Goal: Information Seeking & Learning: Find specific fact

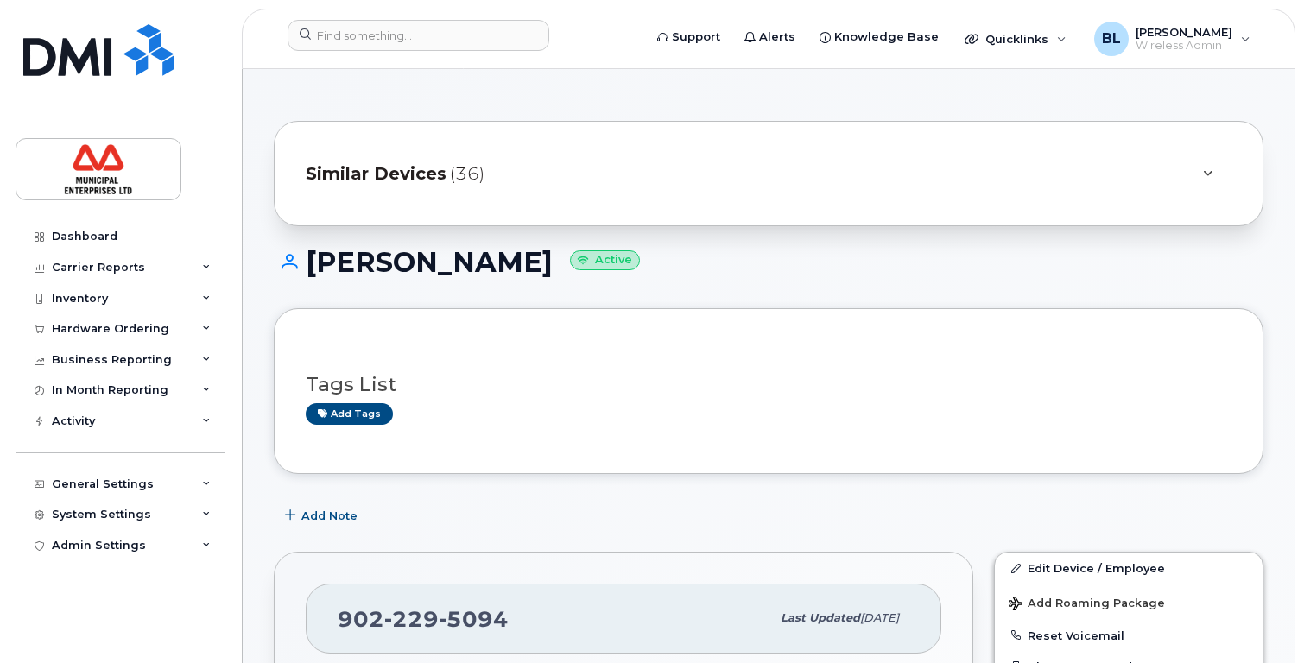
scroll to position [432, 0]
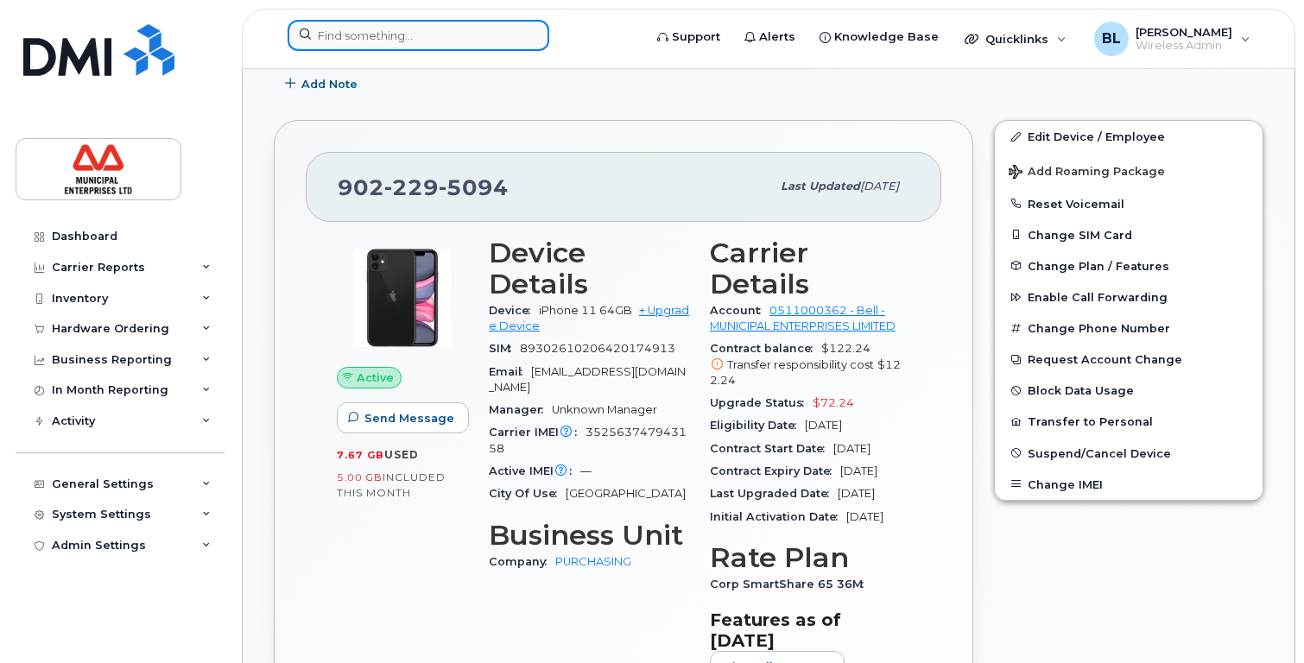
click at [378, 41] on input at bounding box center [419, 35] width 262 height 31
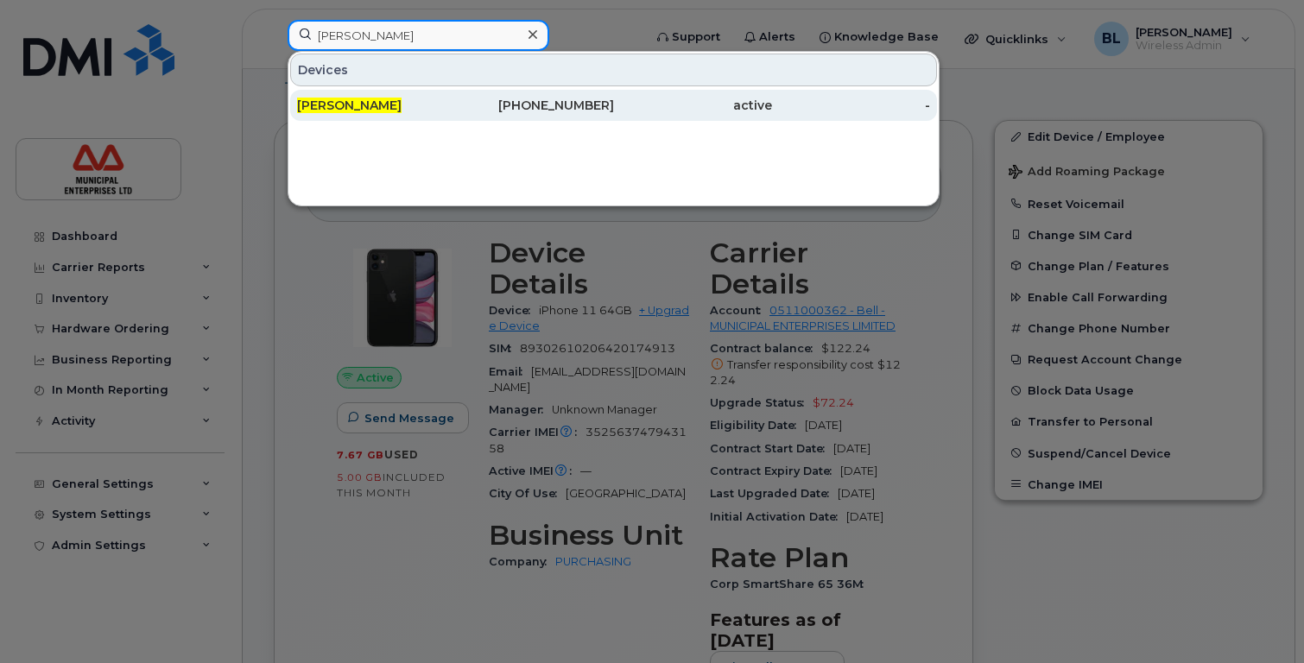
type input "tim murphy"
click at [352, 112] on span "Tim Murphy" at bounding box center [349, 106] width 105 height 16
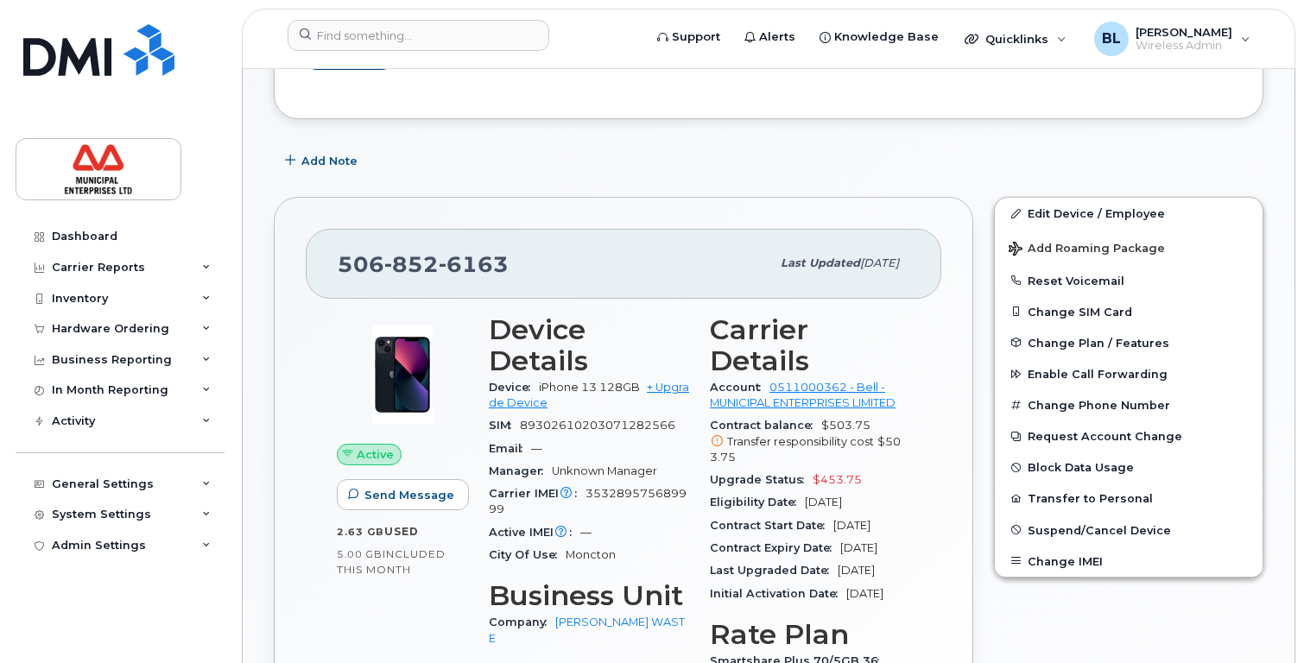
scroll to position [345, 0]
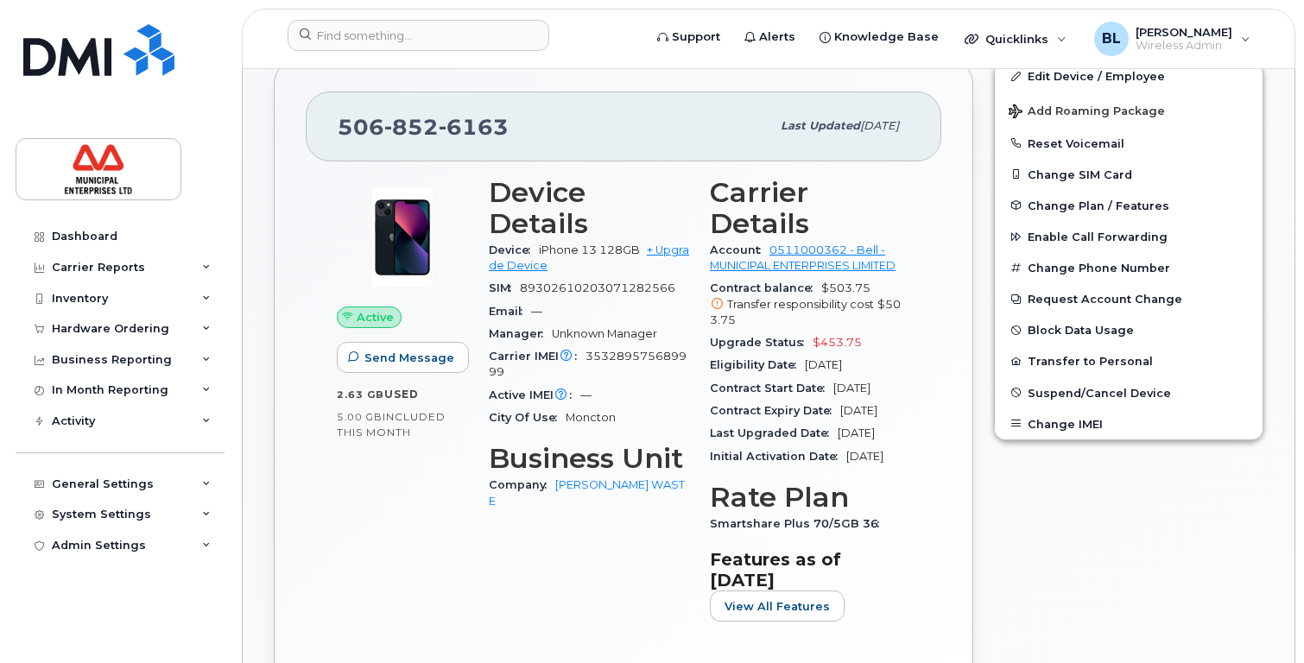
drag, startPoint x: 904, startPoint y: 450, endPoint x: 882, endPoint y: 451, distance: 22.5
click at [882, 445] on div "Last Upgraded Date Oct 24, 2024" at bounding box center [810, 433] width 200 height 22
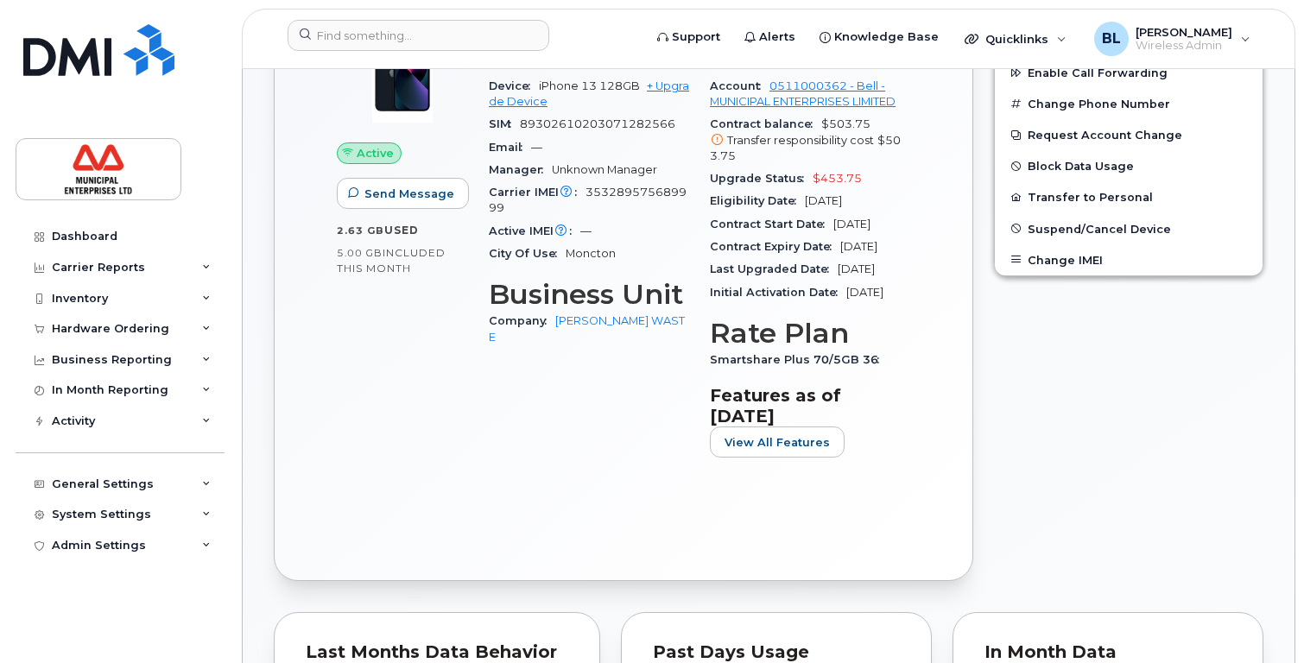
scroll to position [259, 0]
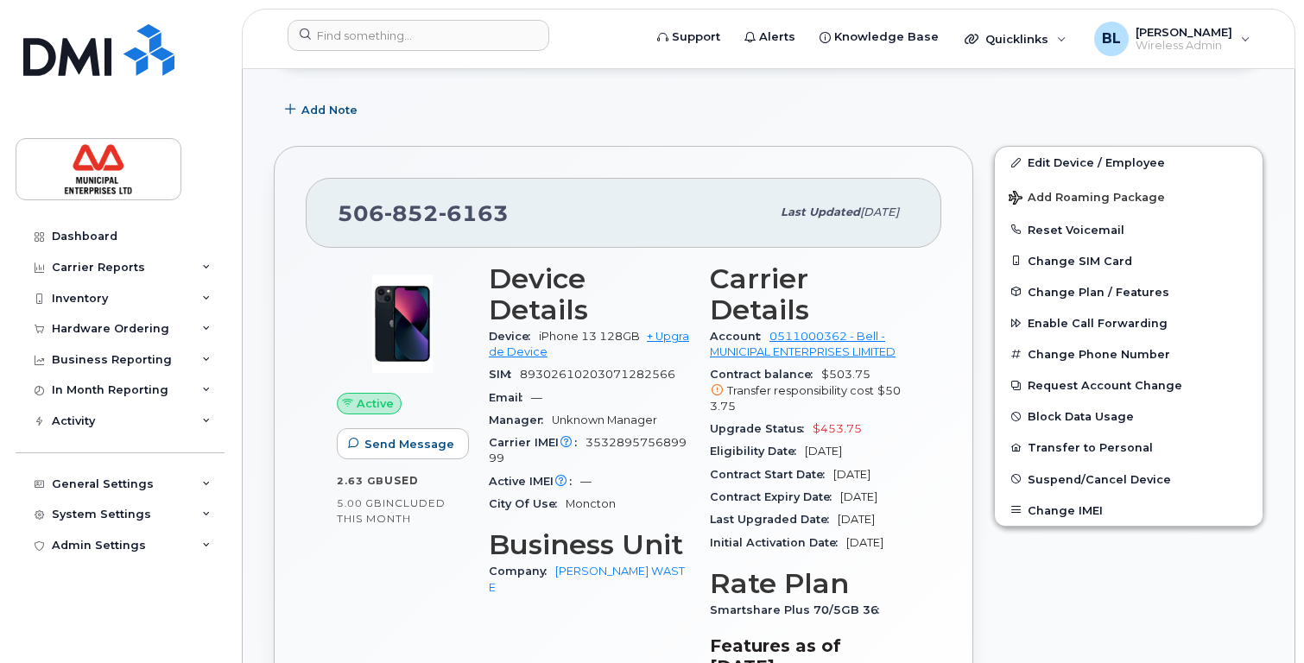
click at [202, 638] on div "Dashboard Carrier Reports Monthly Billing Data Daily Data Pooling Data Behavior…" at bounding box center [117, 331] width 234 height 663
click at [608, 574] on link "[PERSON_NAME] WASTE" at bounding box center [587, 579] width 196 height 29
click at [397, 36] on input at bounding box center [419, 35] width 262 height 31
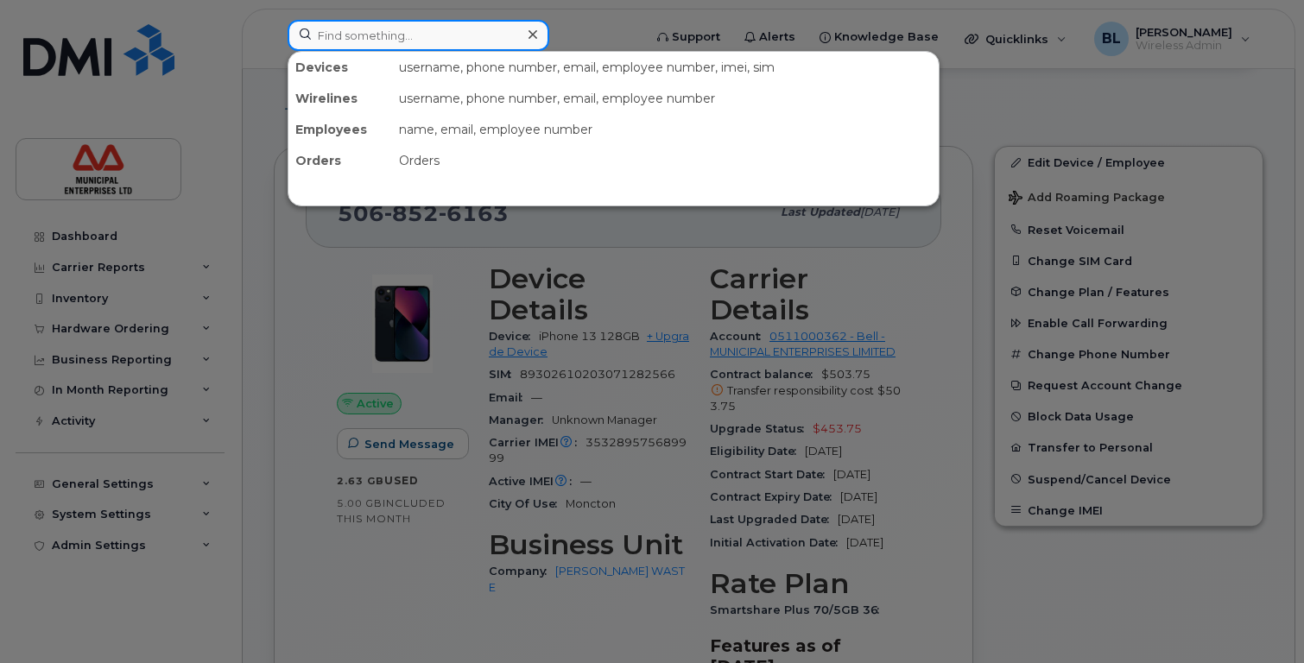
paste input "506-377-5648"
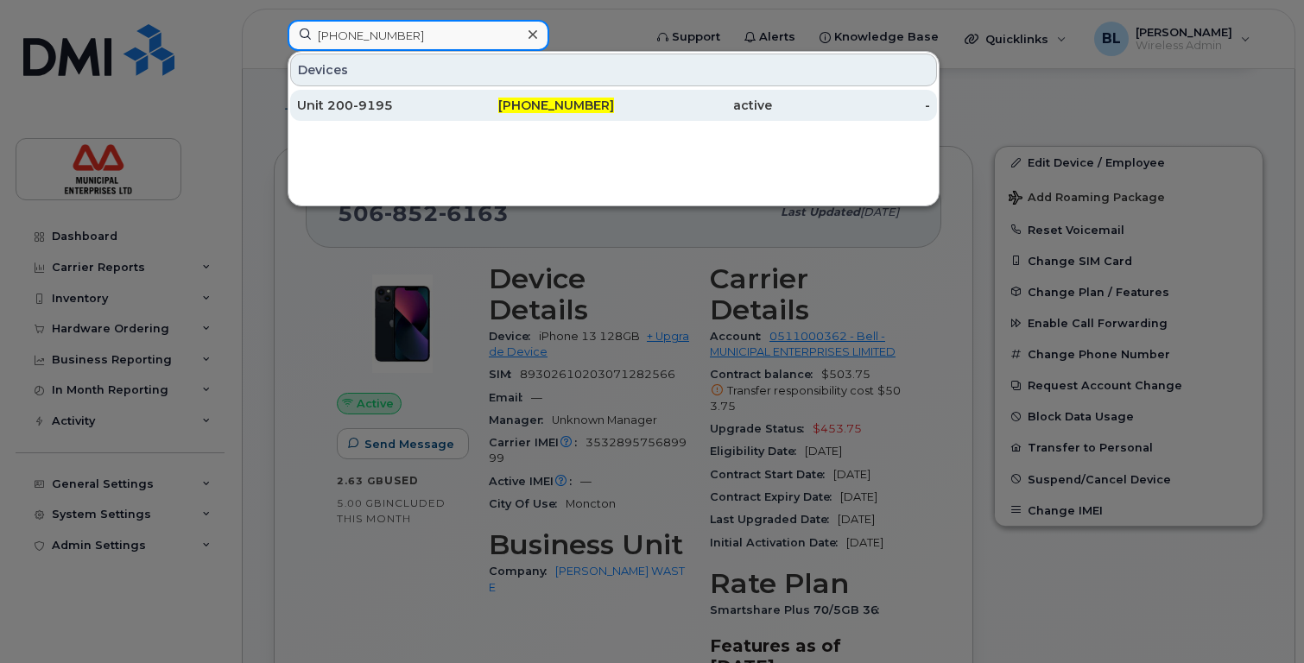
type input "506-377-5648"
click at [370, 104] on div "Unit 200-9195" at bounding box center [376, 105] width 158 height 17
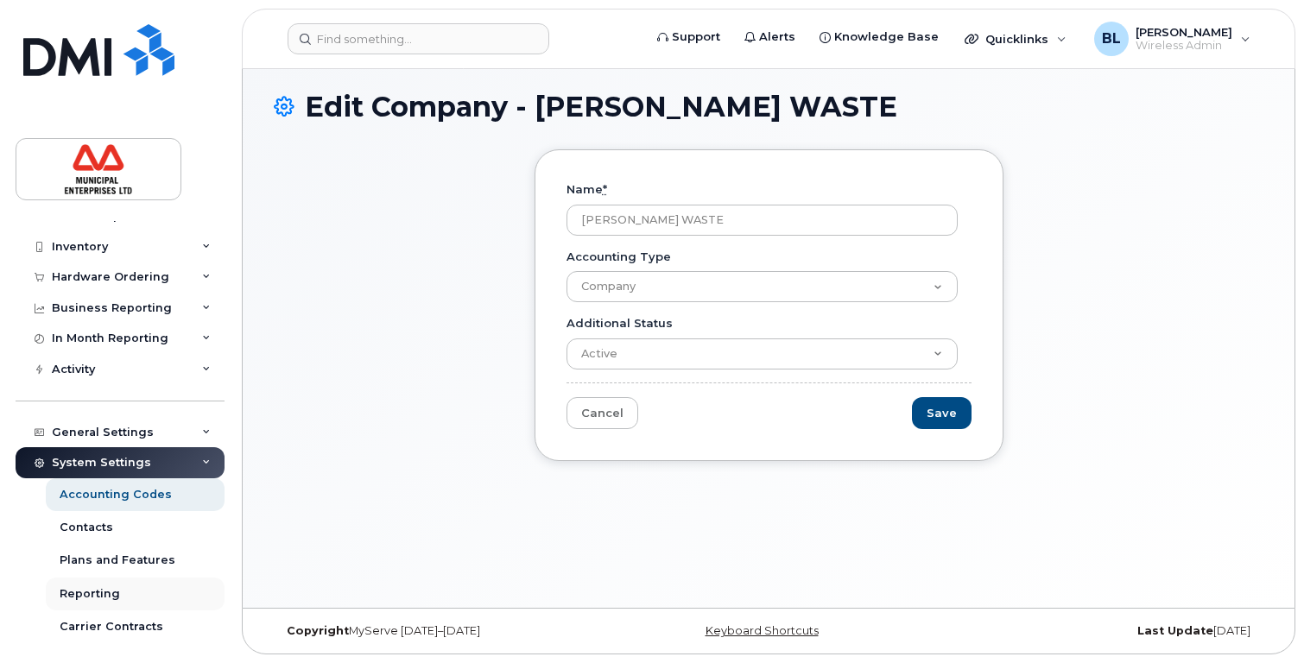
scroll to position [48, 0]
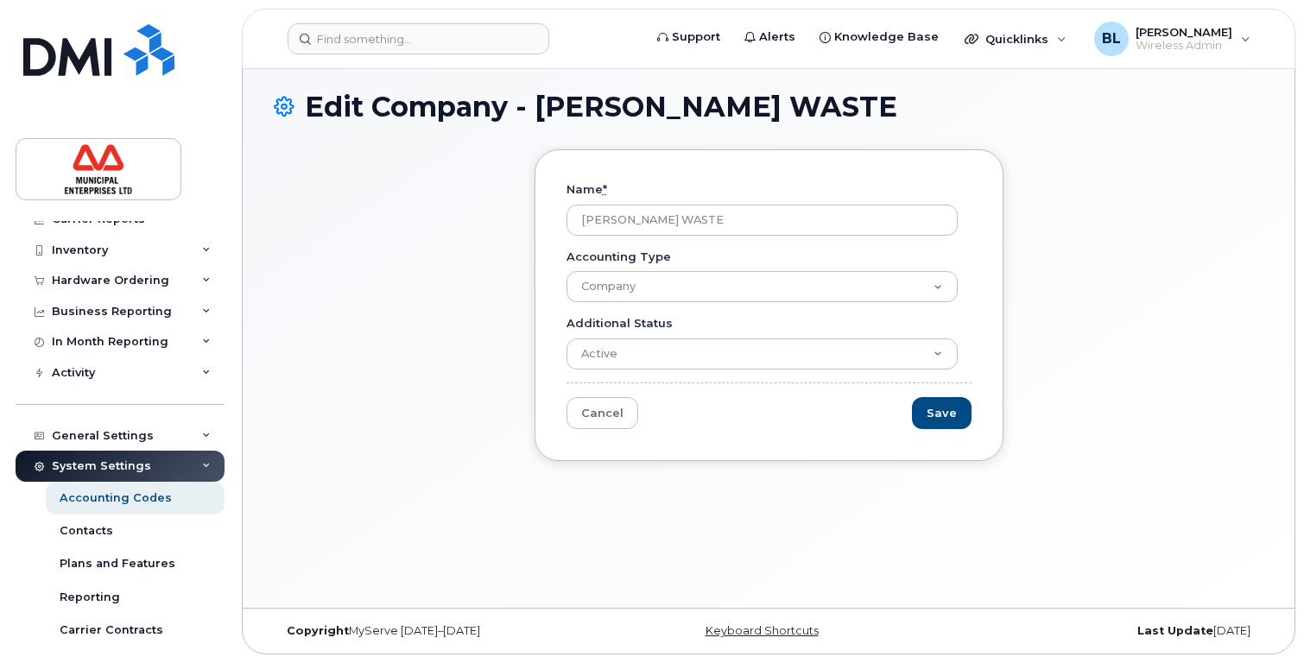
click at [204, 465] on icon at bounding box center [206, 466] width 9 height 9
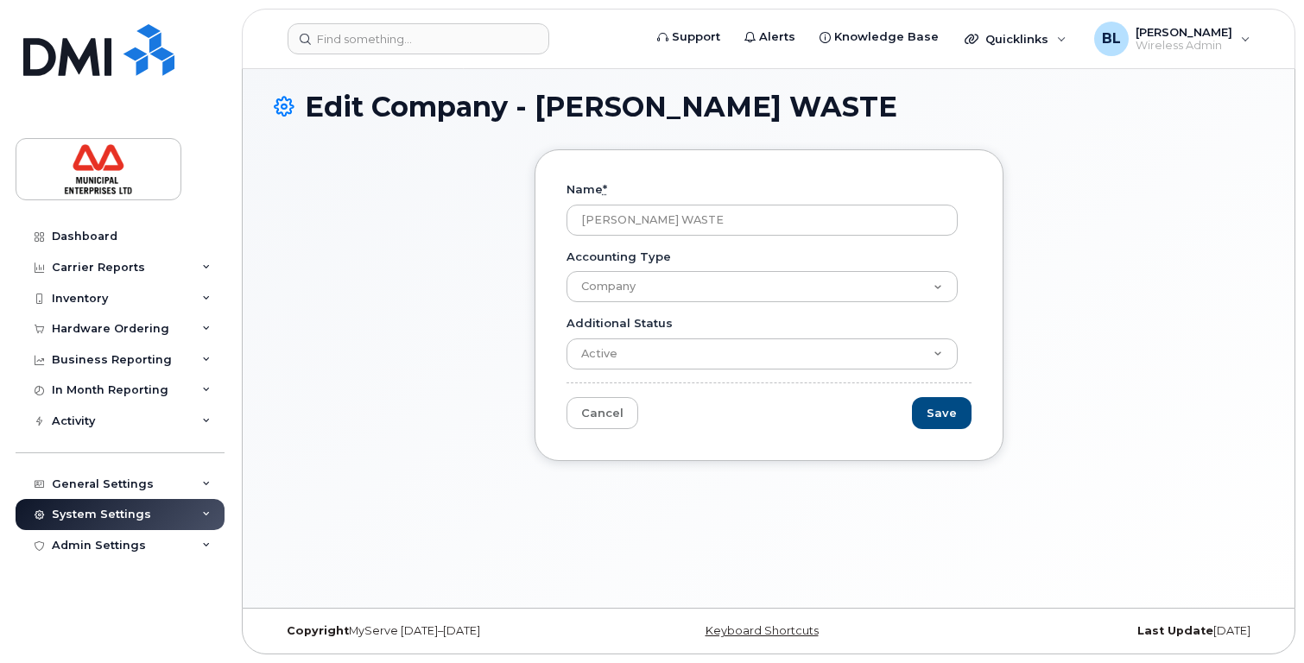
scroll to position [0, 0]
click at [198, 334] on div "Hardware Ordering" at bounding box center [120, 329] width 209 height 31
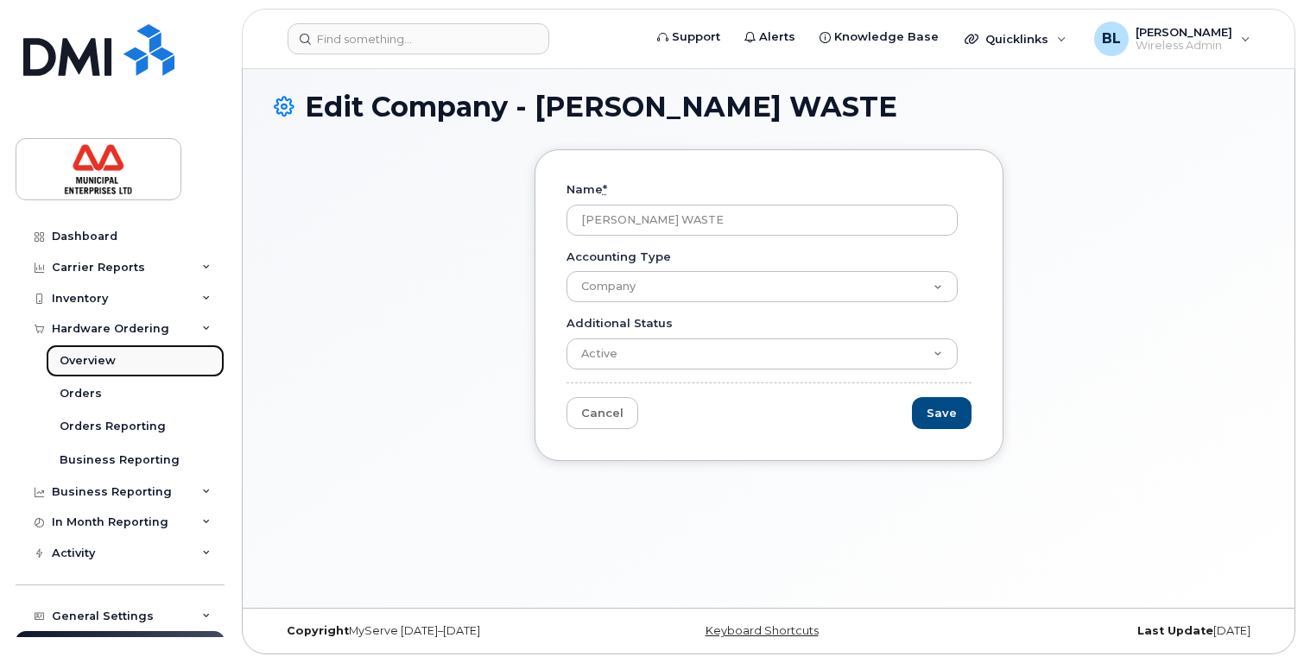
click at [100, 359] on div "Overview" at bounding box center [88, 361] width 56 height 16
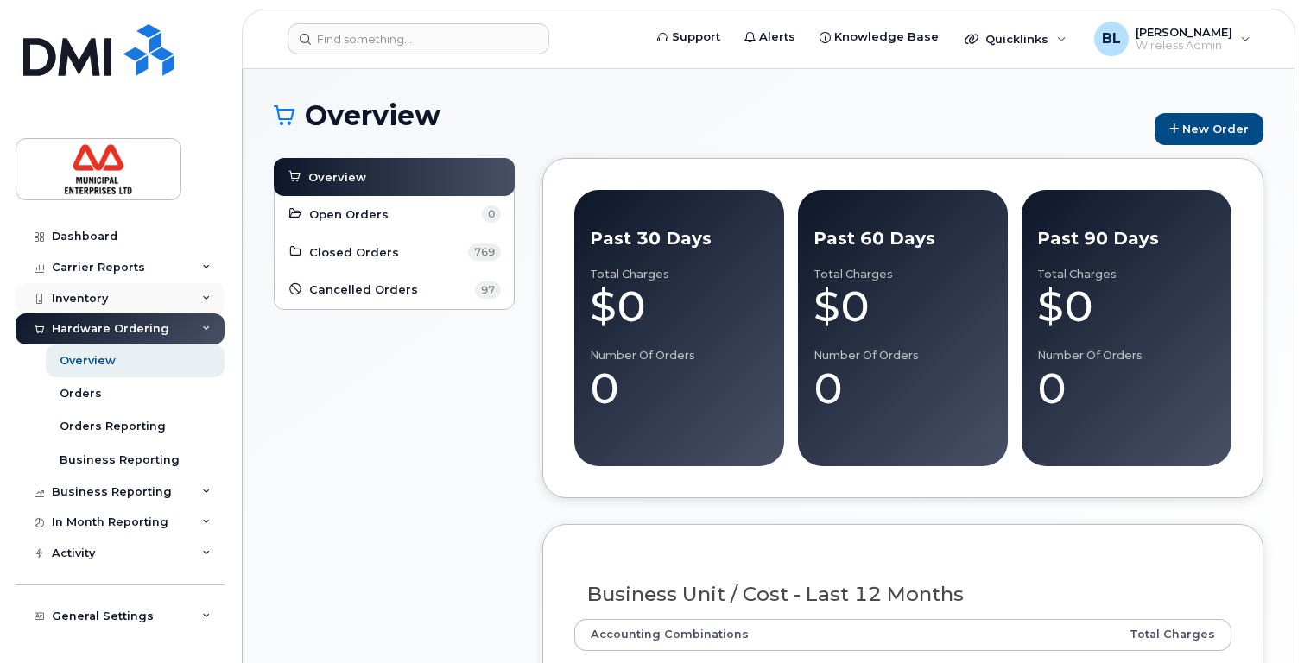
click at [170, 297] on div "Inventory" at bounding box center [120, 298] width 209 height 31
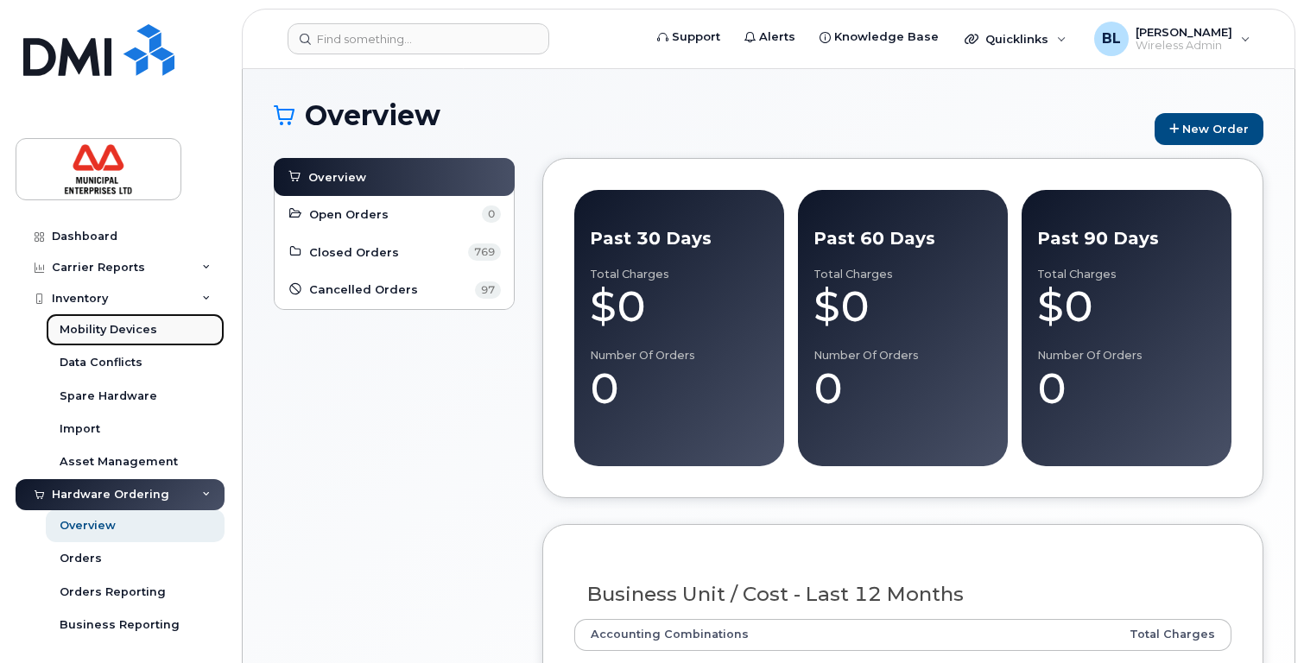
click at [140, 331] on div "Mobility Devices" at bounding box center [109, 330] width 98 height 16
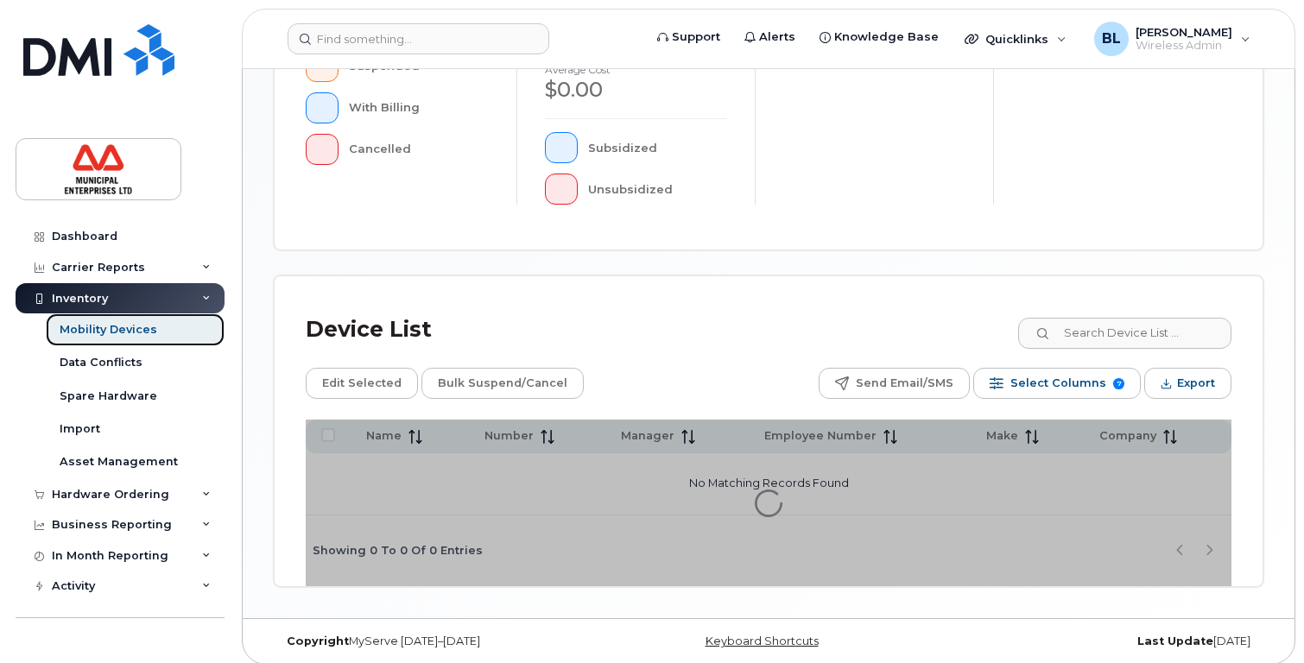
scroll to position [590, 0]
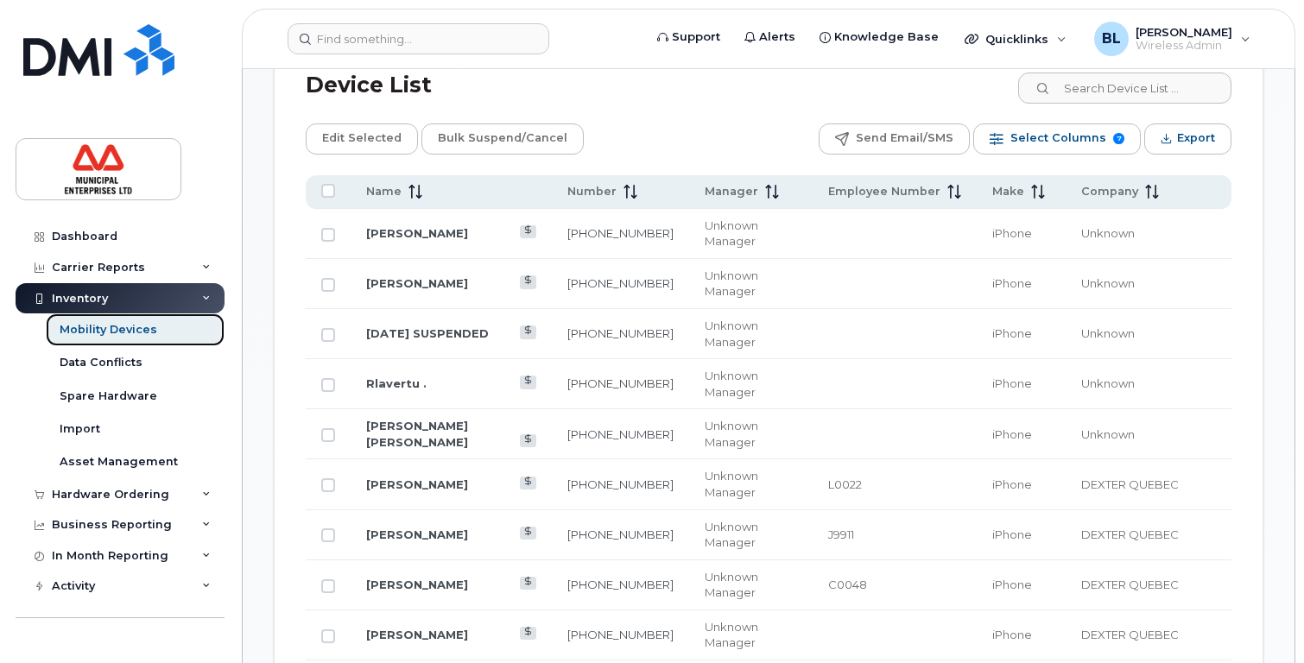
scroll to position [808, 0]
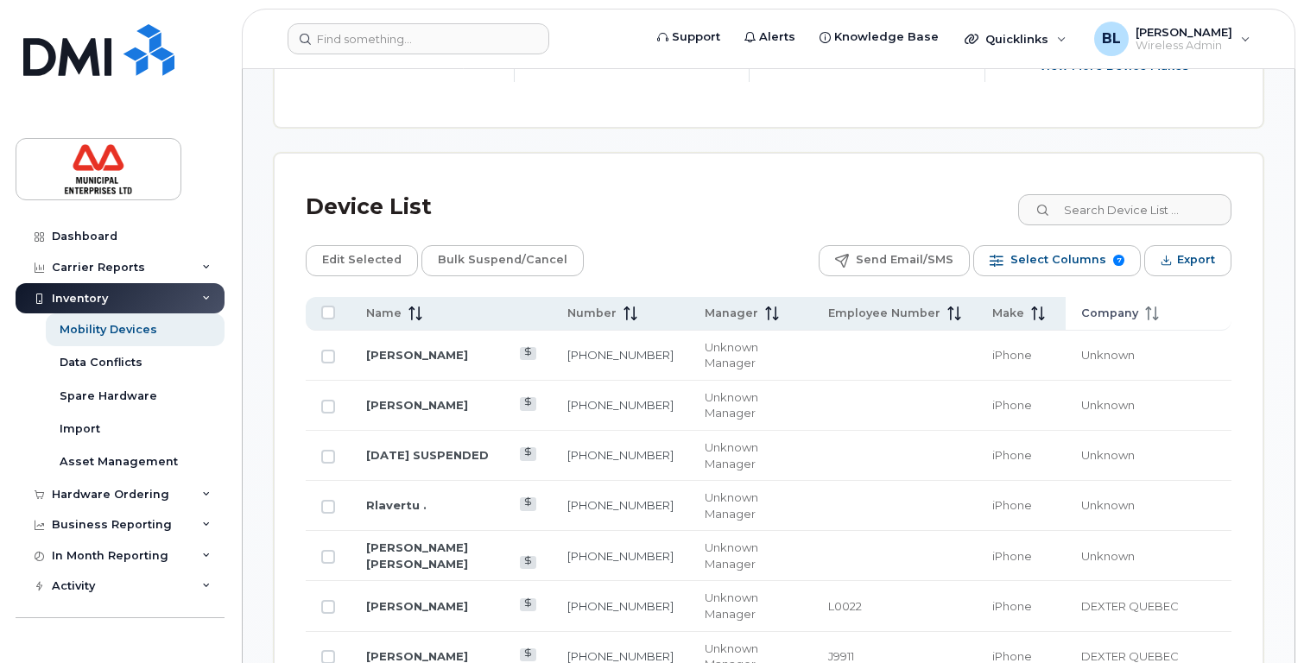
click at [1138, 316] on span "Company" at bounding box center [1109, 314] width 57 height 16
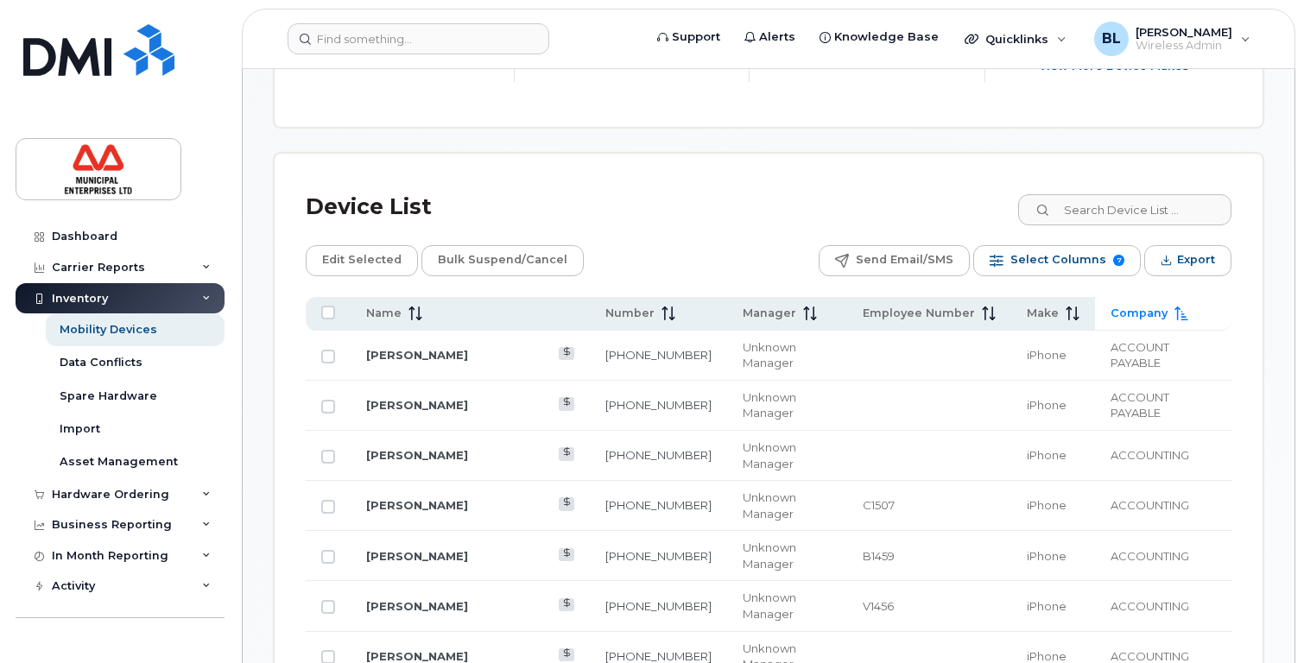
click at [1175, 316] on icon at bounding box center [1182, 314] width 14 height 14
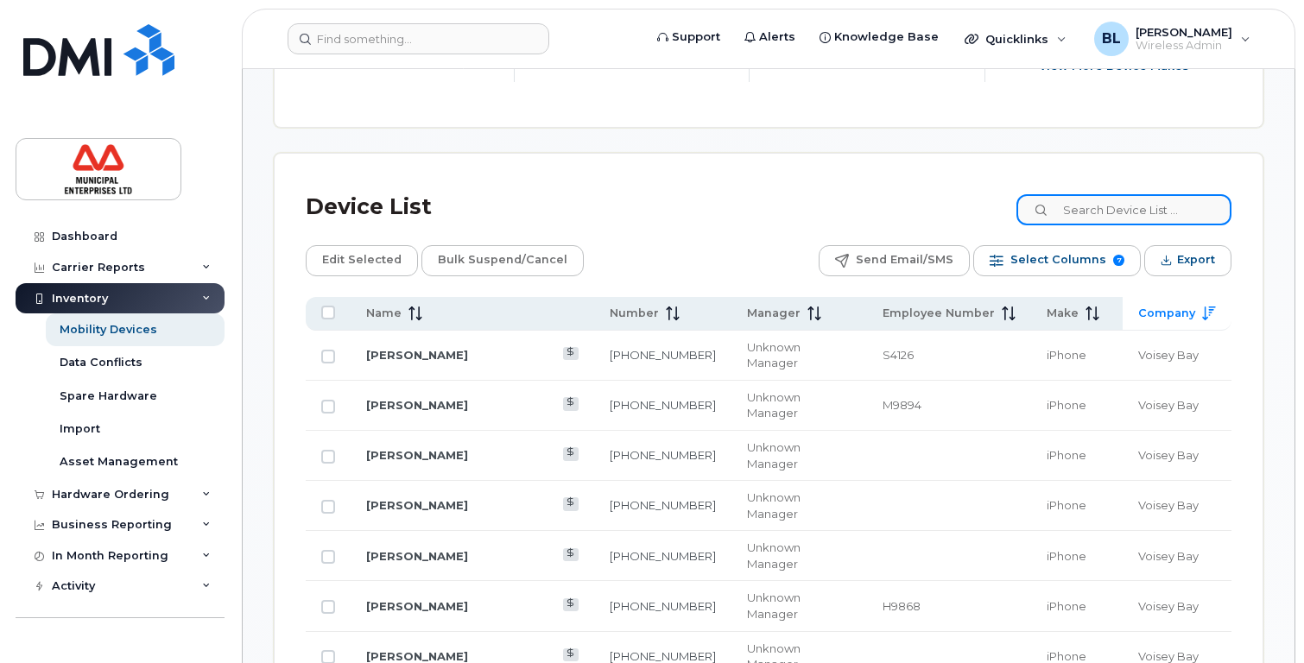
click at [1111, 217] on input at bounding box center [1124, 209] width 215 height 31
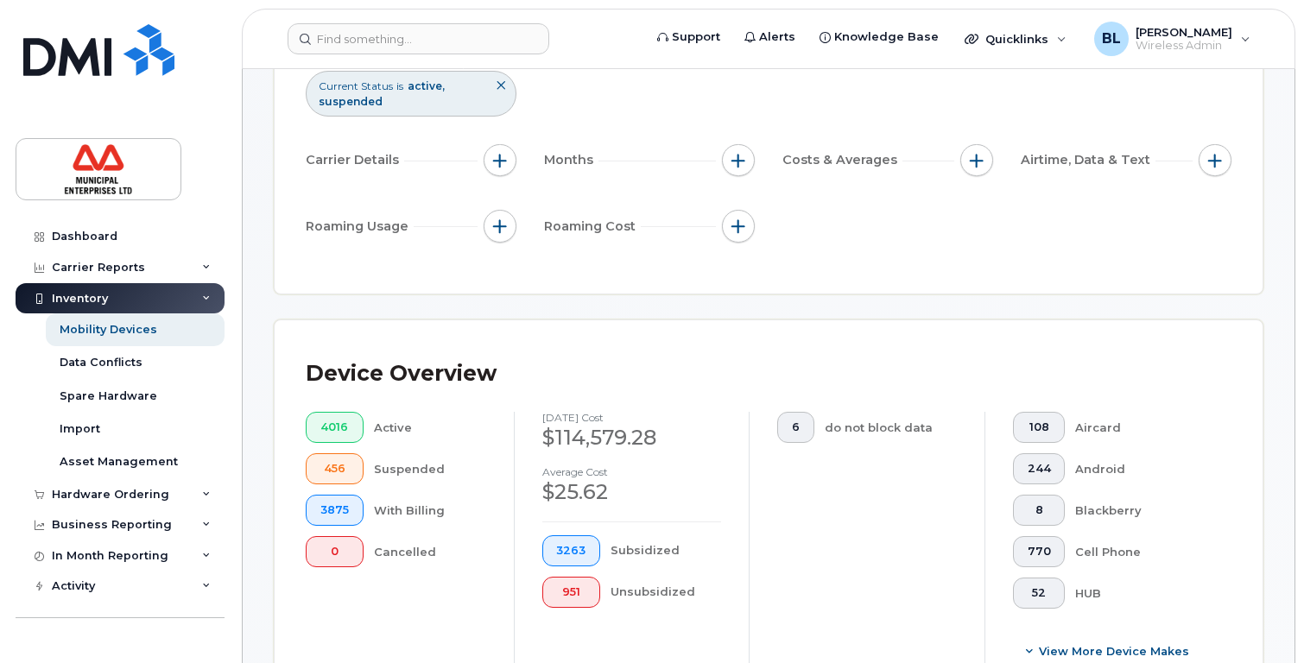
scroll to position [117, 0]
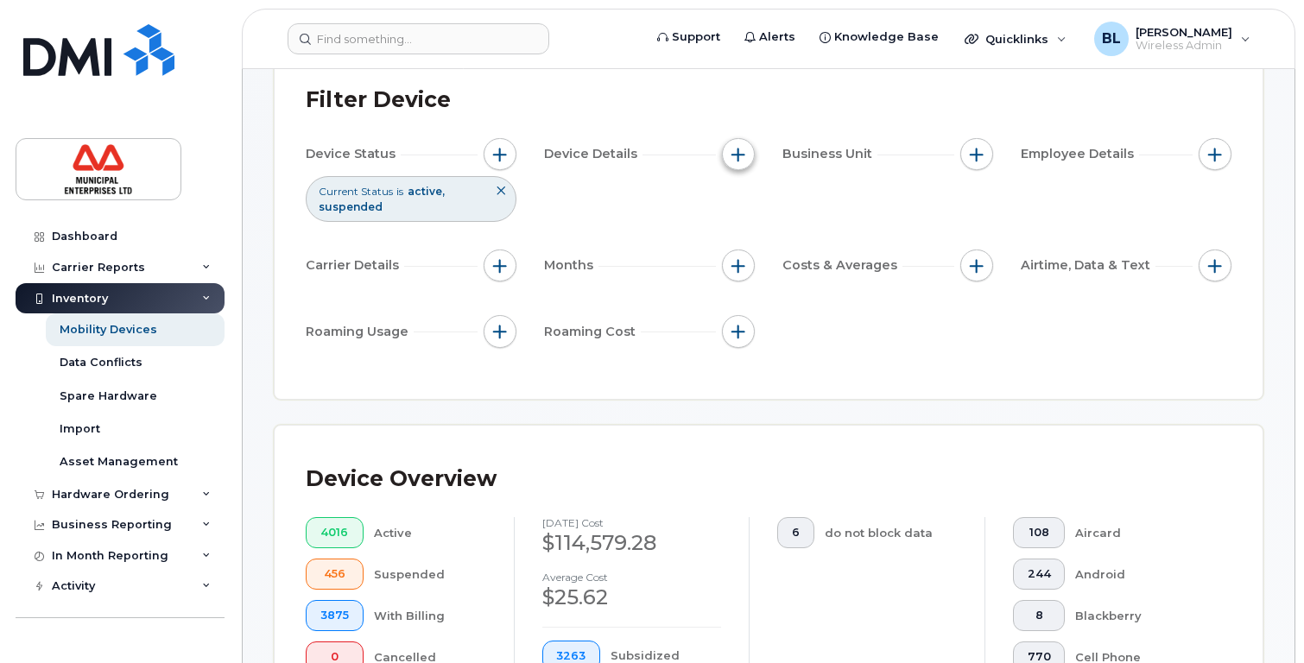
click at [739, 153] on span "button" at bounding box center [739, 155] width 14 height 14
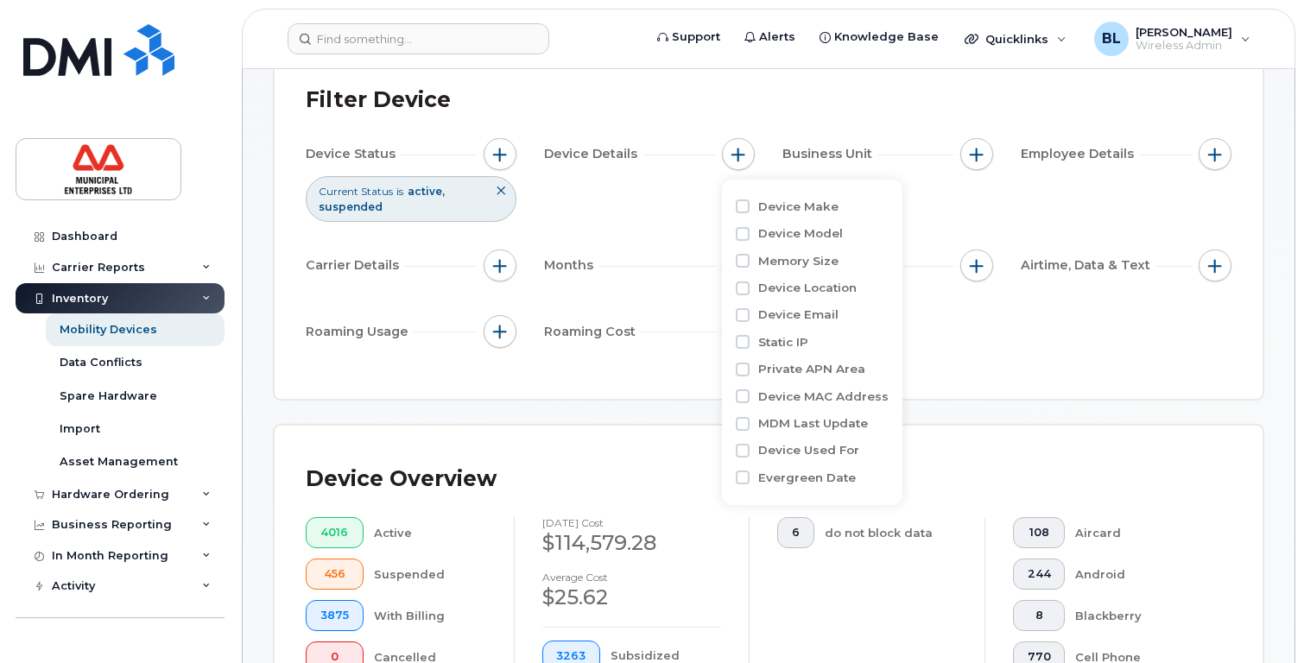
click at [1010, 366] on div "Filter Device Device Status Current Status is active suspended Device Details B…" at bounding box center [769, 223] width 926 height 290
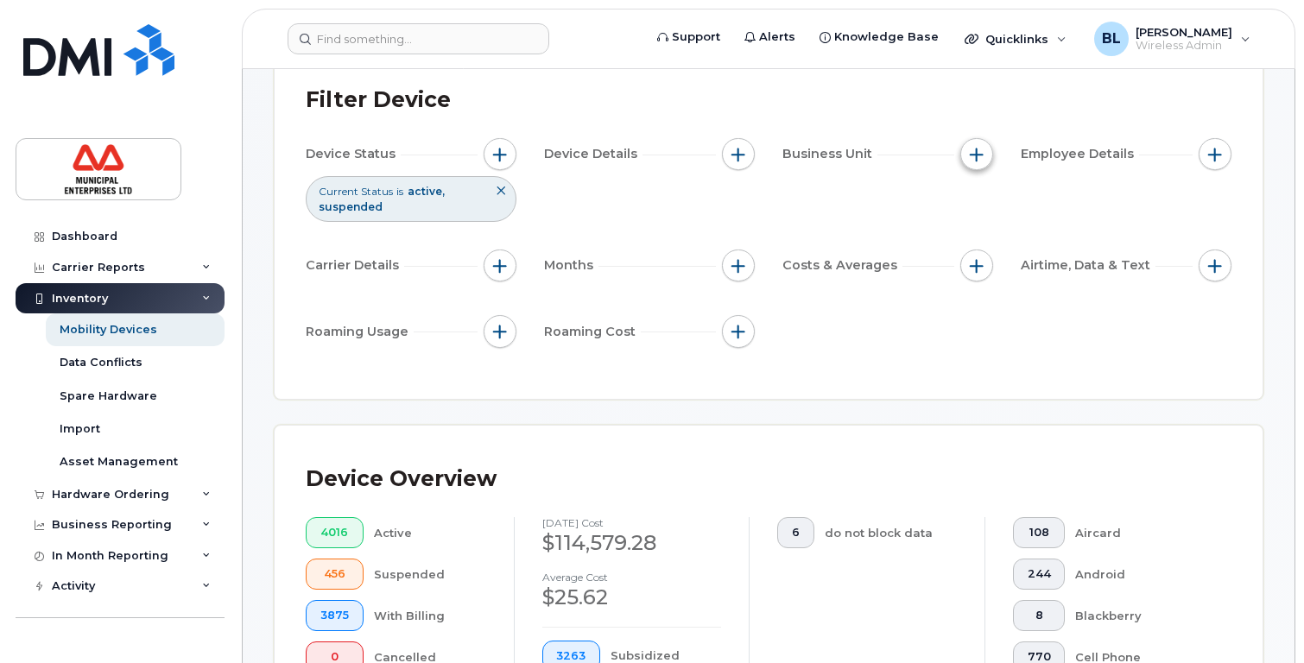
click at [977, 153] on span "button" at bounding box center [977, 155] width 14 height 14
click at [987, 233] on input "Company" at bounding box center [981, 234] width 14 height 14
checkbox input "true"
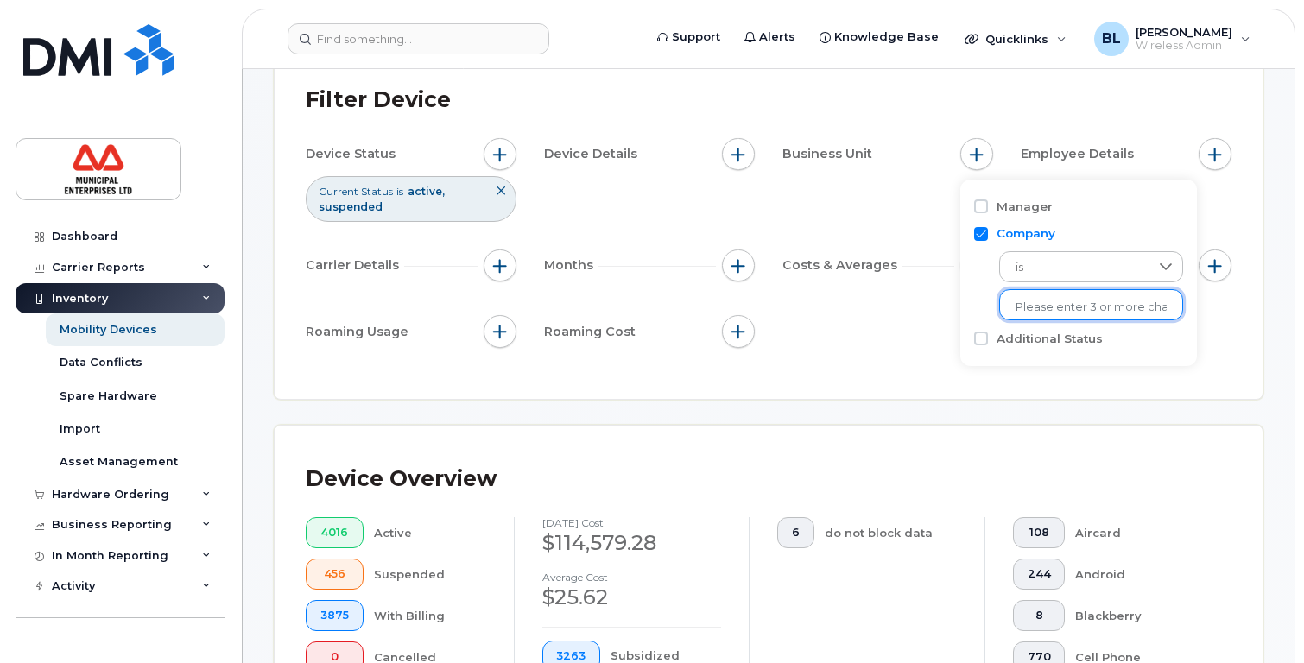
click at [1100, 311] on input "text" at bounding box center [1091, 308] width 151 height 16
click at [1083, 307] on input "text" at bounding box center [1091, 308] width 151 height 16
type input "FERO"
click at [1083, 306] on input "text" at bounding box center [1091, 308] width 151 height 16
type input "FERO"
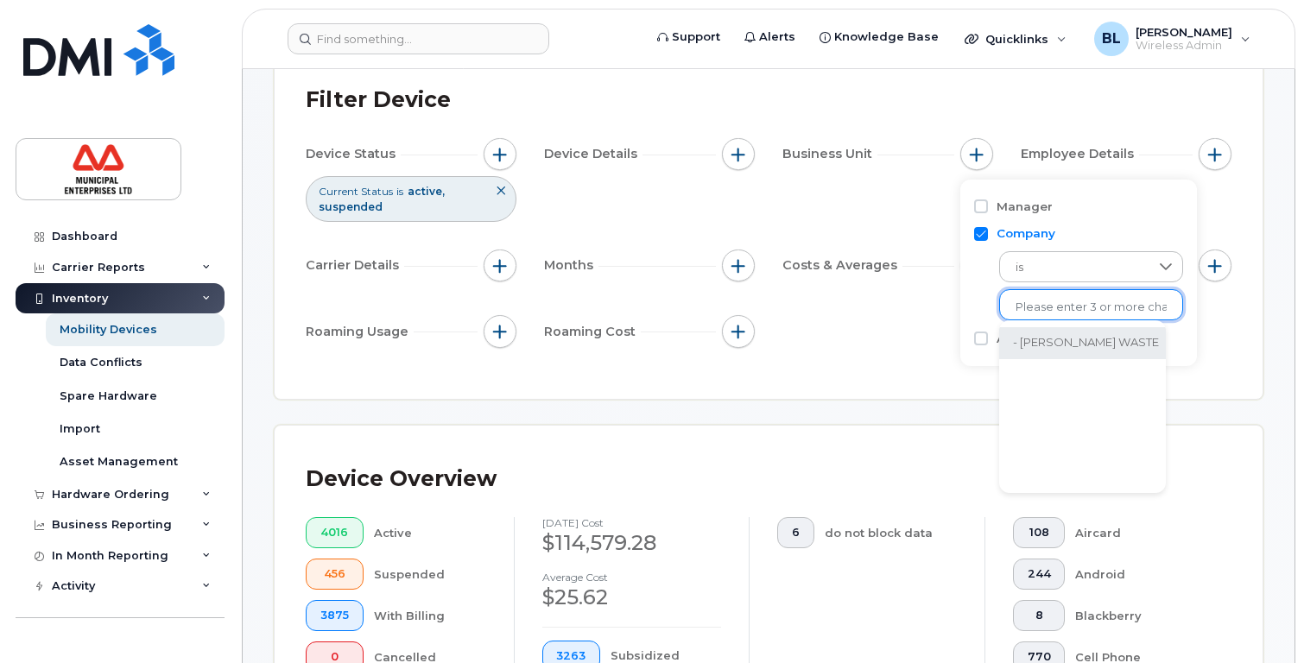
click at [1065, 338] on li "- FERO WASTE" at bounding box center [1086, 343] width 174 height 32
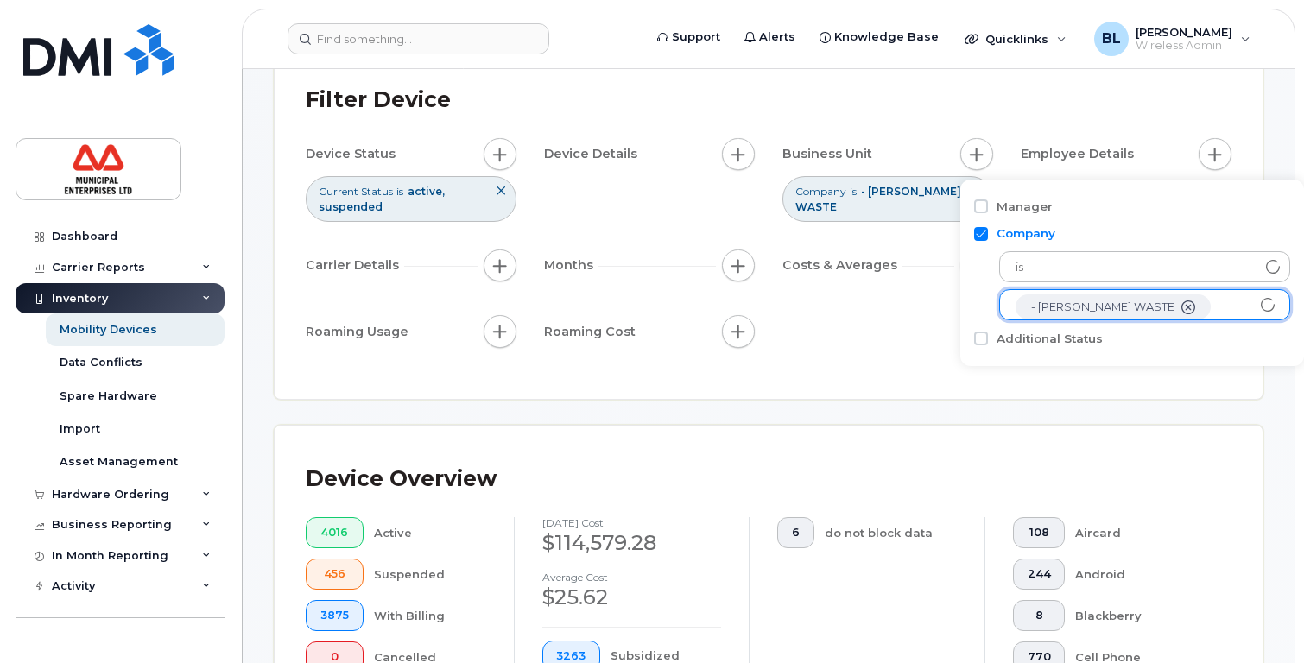
scroll to position [35, 0]
click at [910, 368] on div "Filter Device Device Status Current Status is active suspended Device Details B…" at bounding box center [769, 223] width 926 height 290
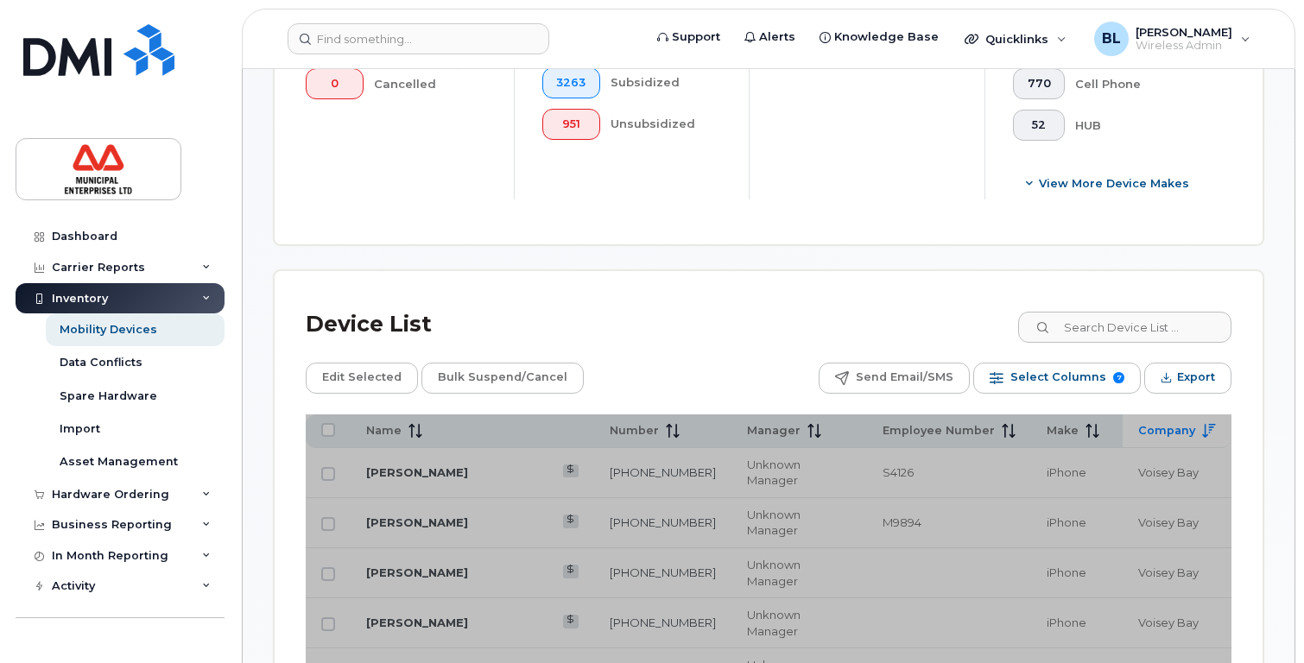
scroll to position [808, 0]
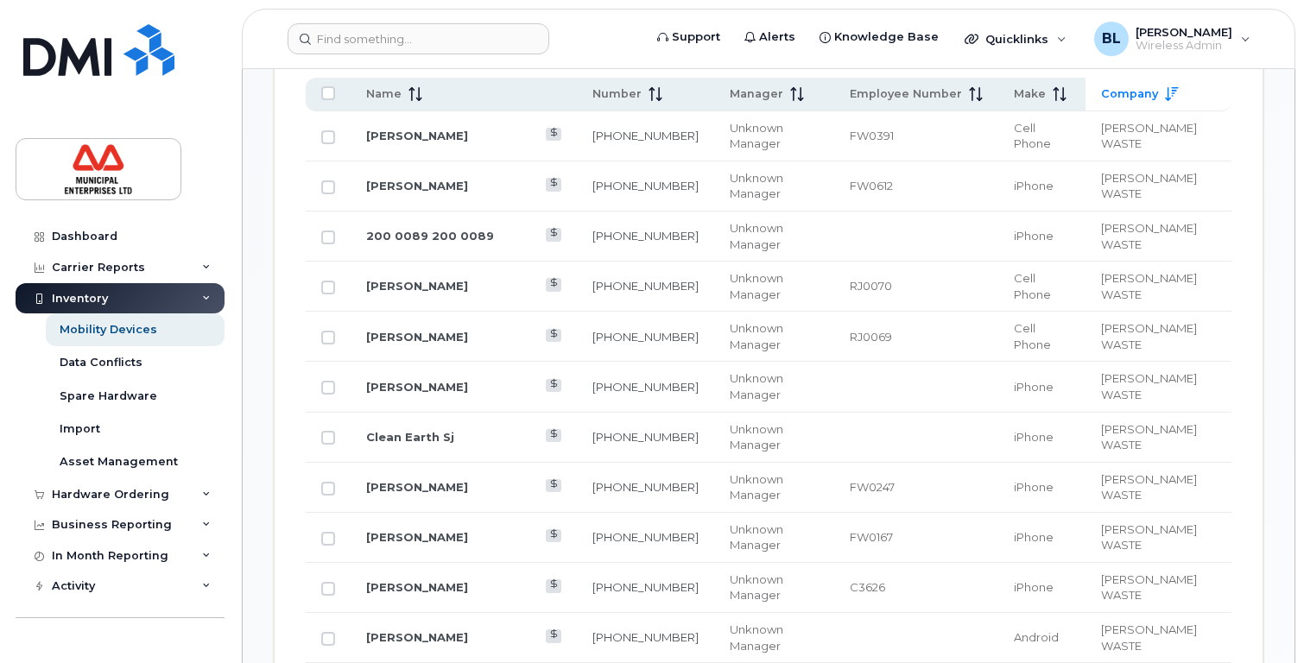
scroll to position [980, 0]
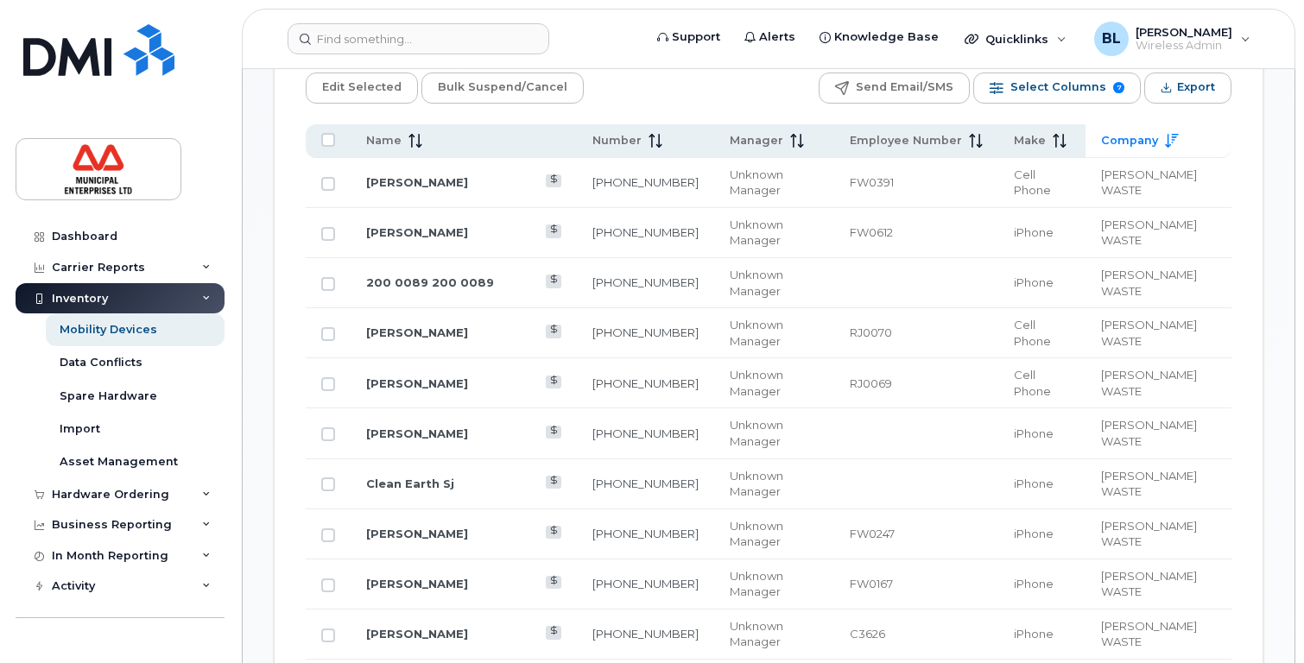
drag, startPoint x: 646, startPoint y: 548, endPoint x: 572, endPoint y: 545, distance: 74.4
copy link "506-377-5648"
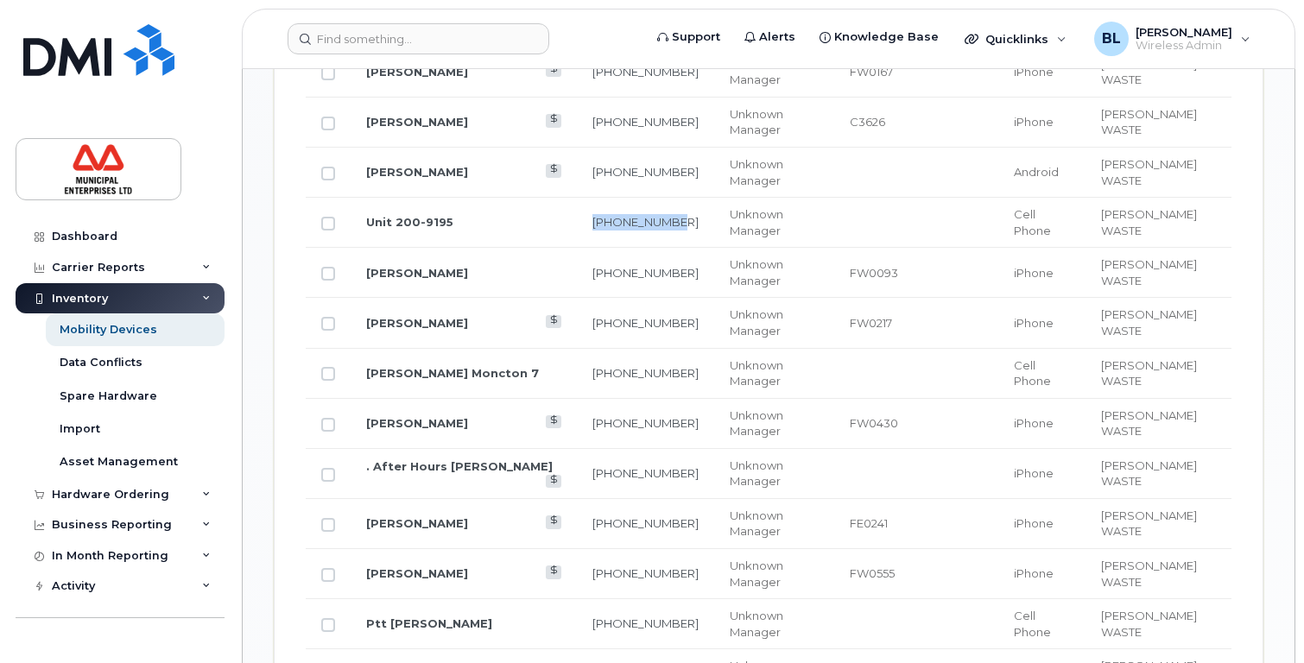
scroll to position [1499, 0]
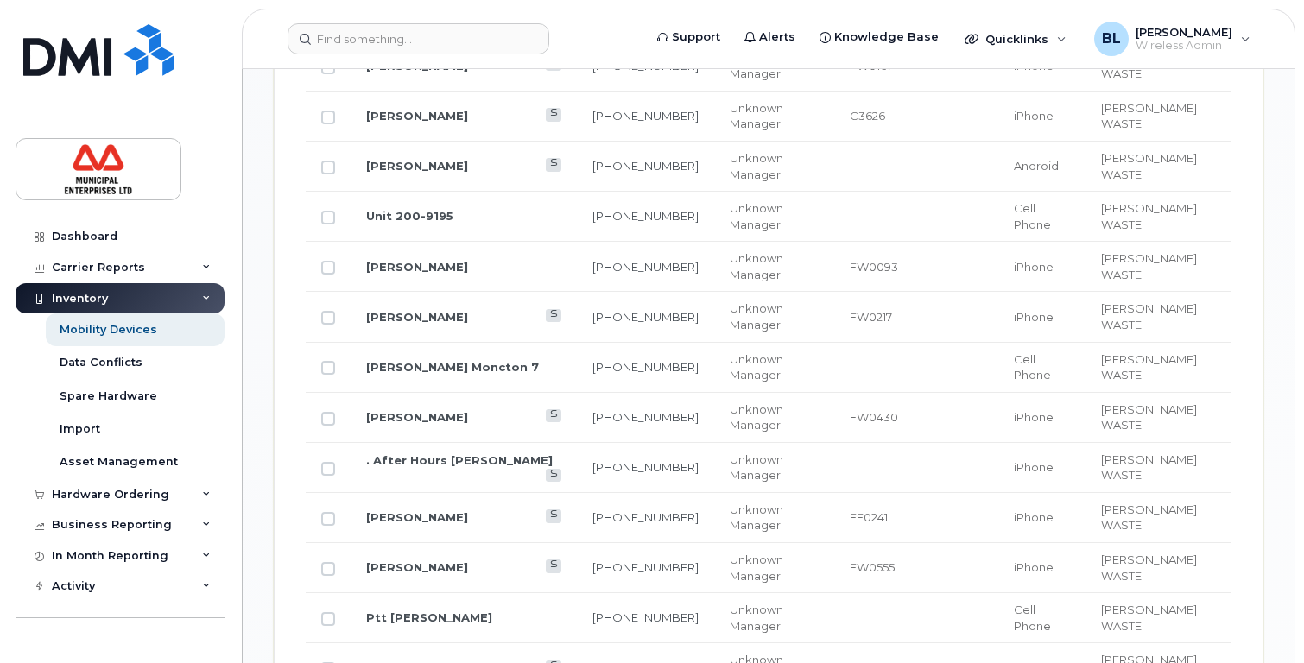
drag, startPoint x: 652, startPoint y: 479, endPoint x: 573, endPoint y: 478, distance: 79.5
copy link "506-440-0114"
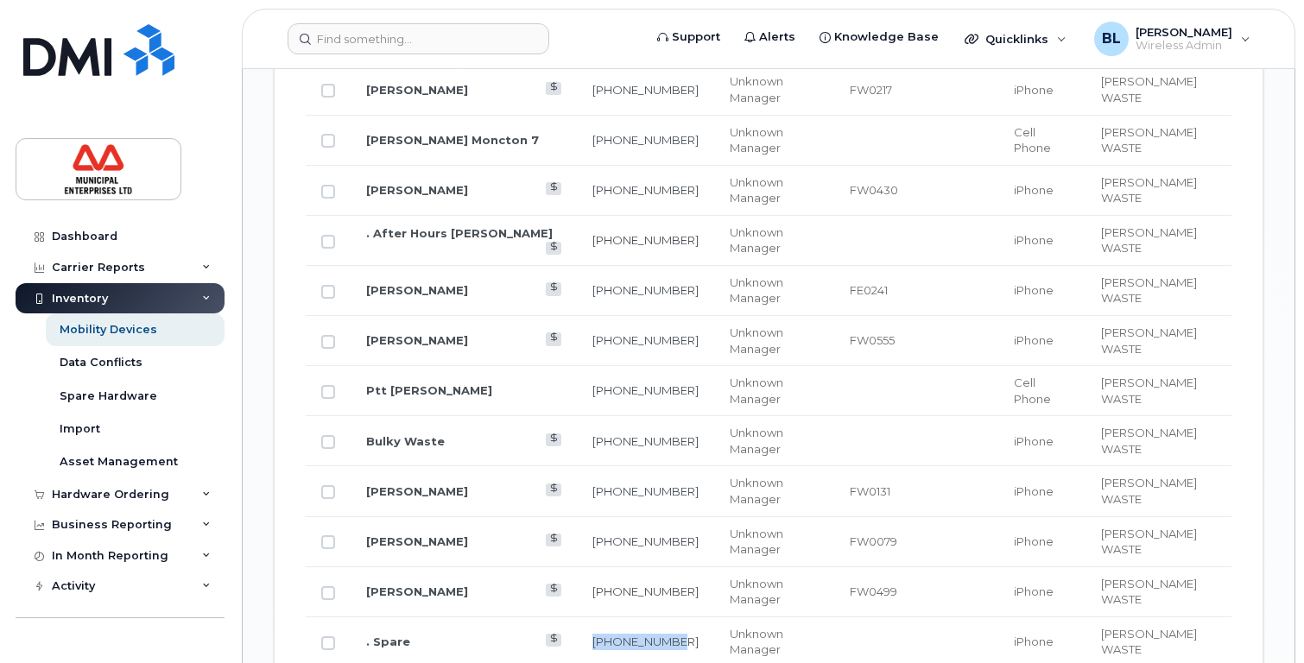
scroll to position [1758, 0]
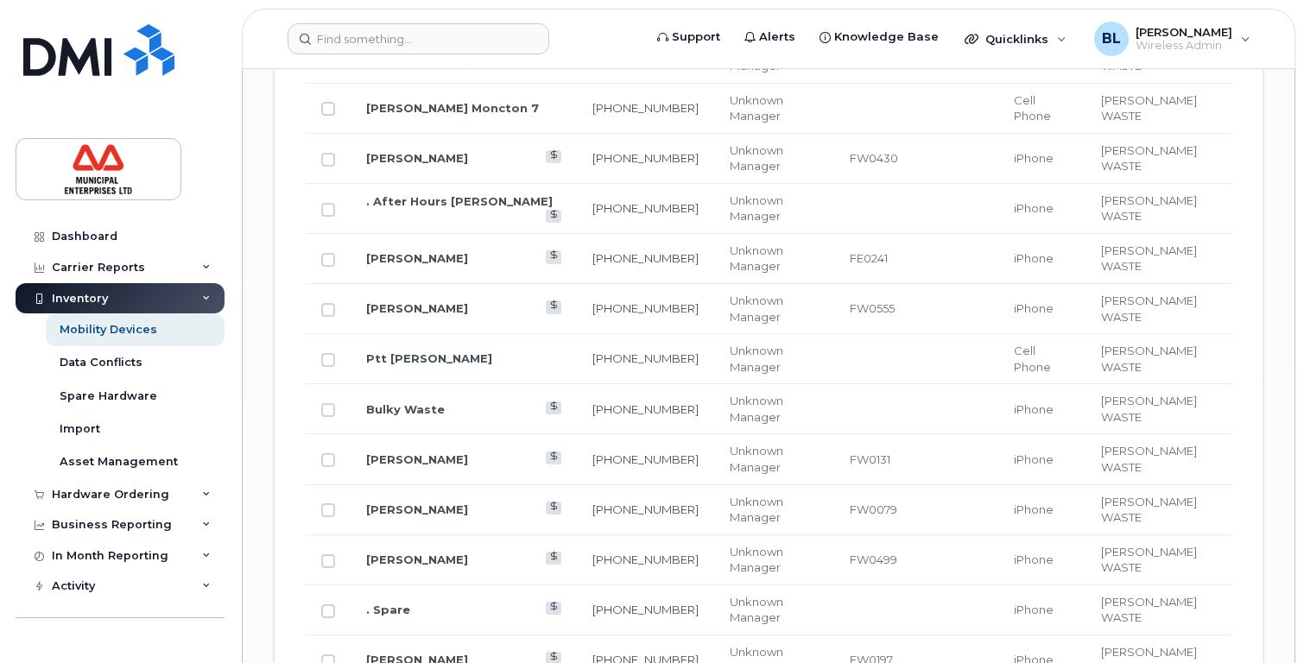
drag, startPoint x: 653, startPoint y: 593, endPoint x: 566, endPoint y: 591, distance: 87.3
copy link "506-625-4172"
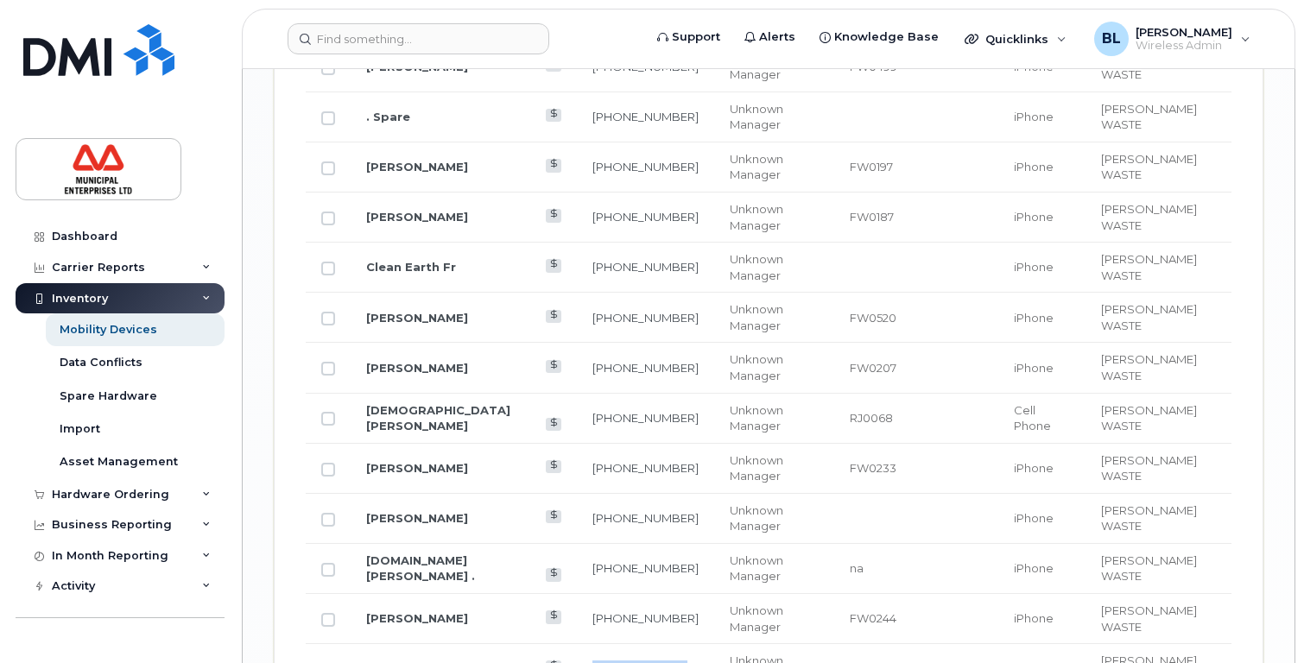
scroll to position [2276, 0]
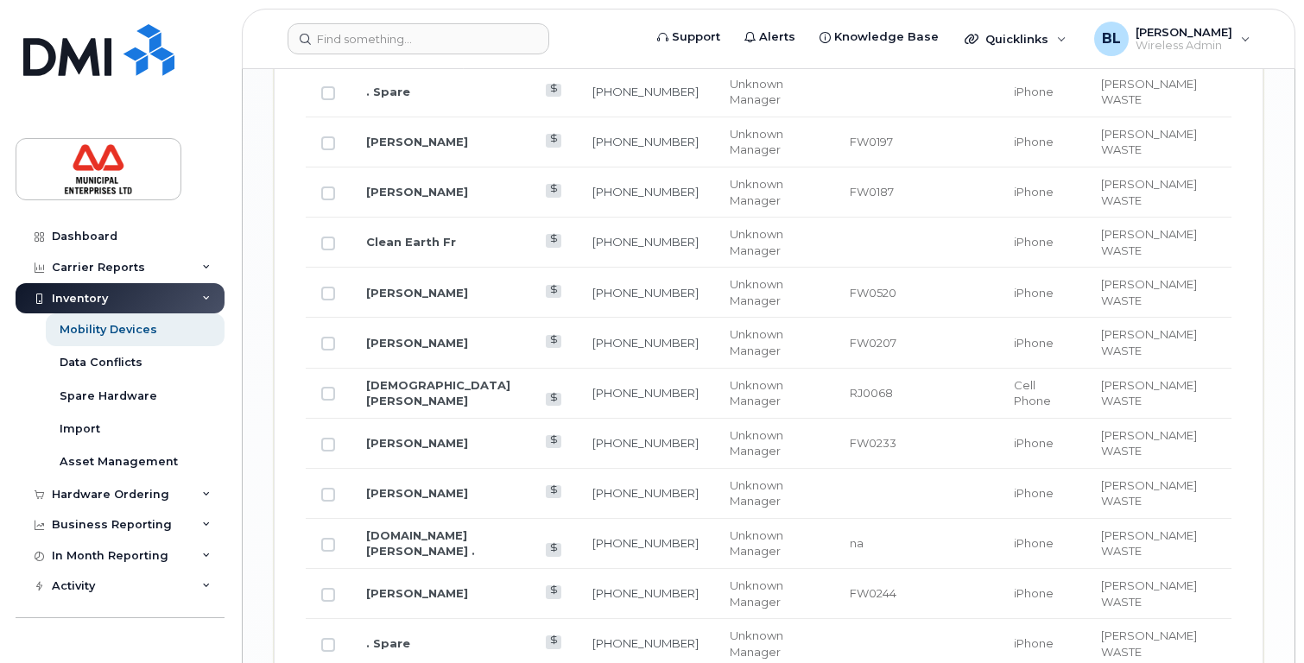
drag, startPoint x: 650, startPoint y: 522, endPoint x: 569, endPoint y: 527, distance: 81.4
copy link "506-852-6320"
drag, startPoint x: 650, startPoint y: 282, endPoint x: 562, endPoint y: 278, distance: 88.2
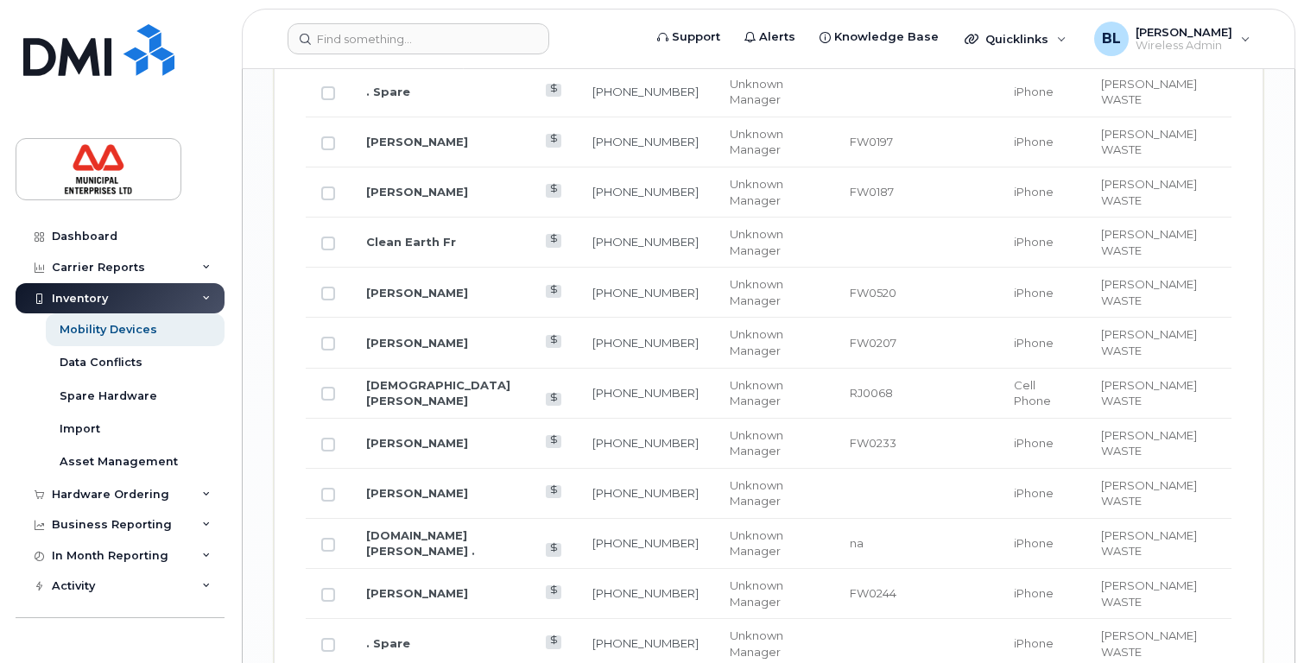
drag, startPoint x: 637, startPoint y: 315, endPoint x: 554, endPoint y: 313, distance: 83.0
copy tr "506-651-1326"
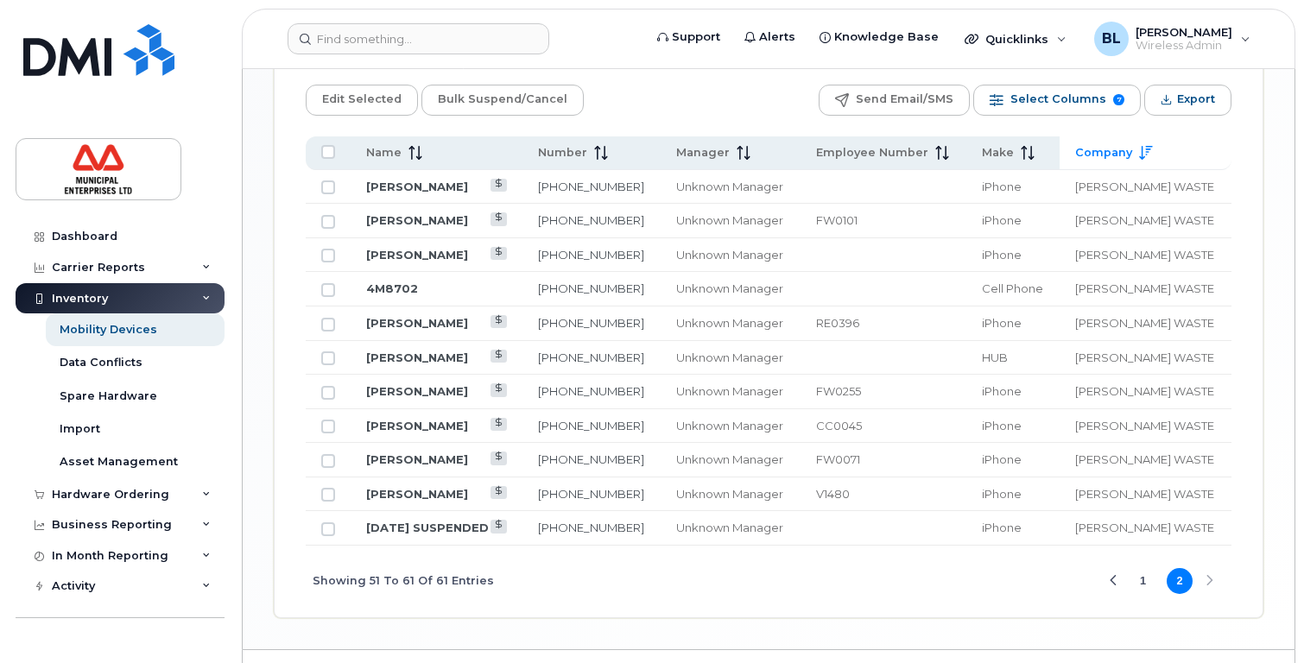
scroll to position [923, 0]
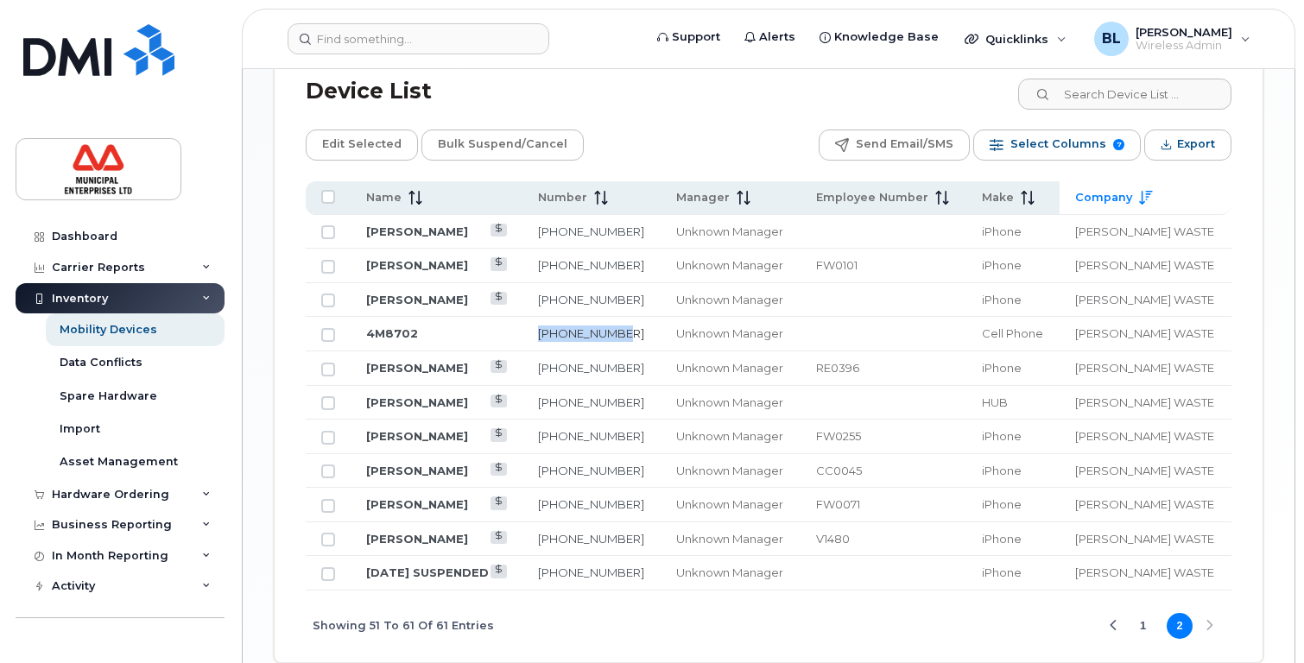
drag, startPoint x: 684, startPoint y: 334, endPoint x: 603, endPoint y: 333, distance: 81.2
click at [603, 333] on td "782-640-4950" at bounding box center [592, 334] width 139 height 35
copy link "782-640-4950"
click at [1148, 630] on button "1" at bounding box center [1144, 626] width 26 height 26
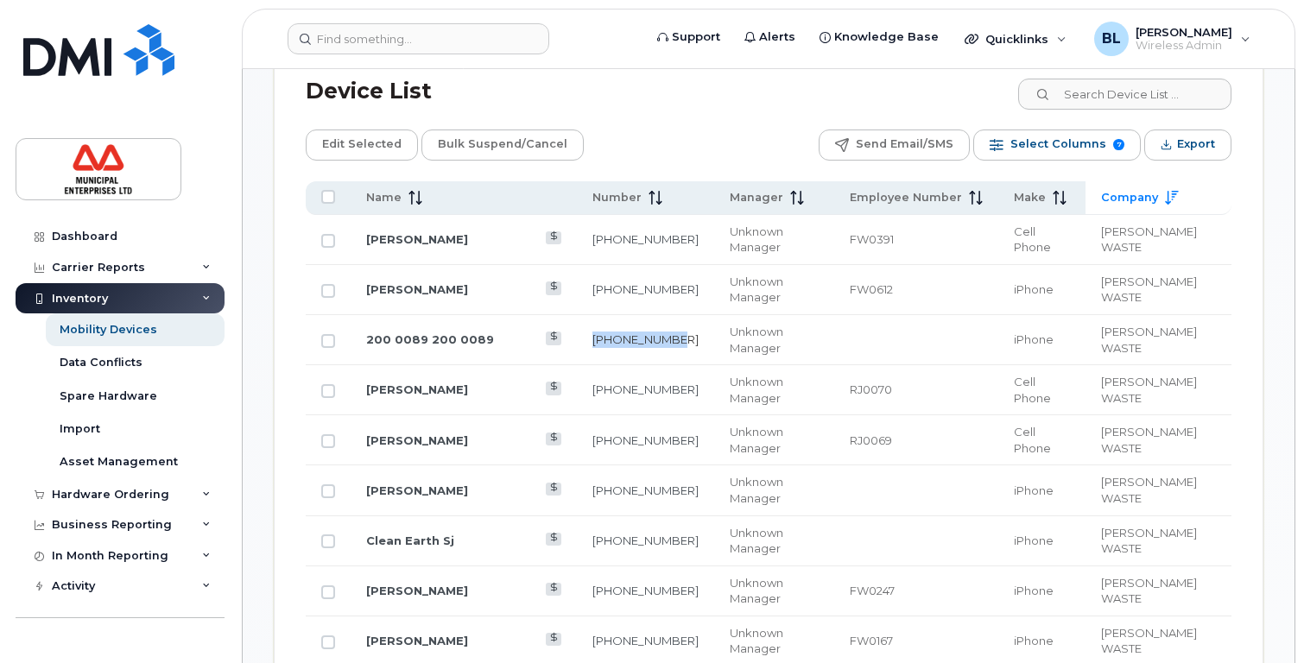
drag, startPoint x: 664, startPoint y: 301, endPoint x: 572, endPoint y: 297, distance: 92.5
click at [577, 315] on td "506-269-5077" at bounding box center [645, 340] width 137 height 50
copy link "506-269-5077"
drag, startPoint x: 655, startPoint y: 440, endPoint x: 572, endPoint y: 440, distance: 82.9
click at [577, 517] on td "506-343-2802" at bounding box center [645, 542] width 137 height 50
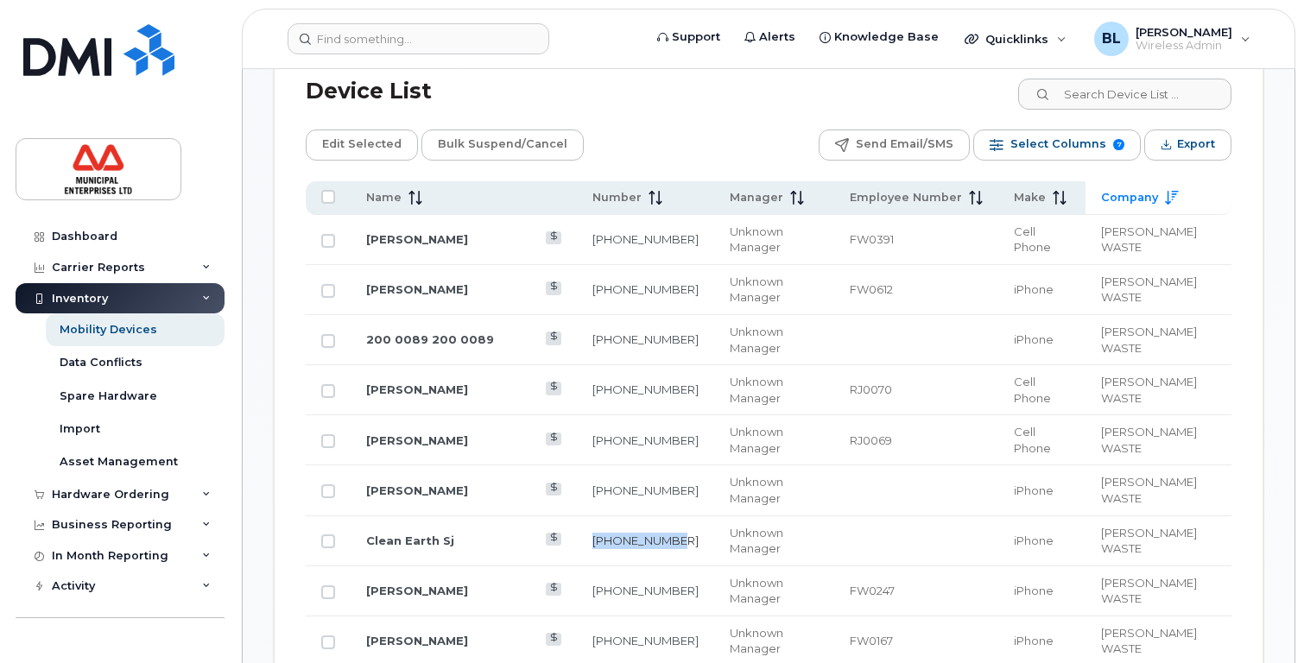
copy link "506-343-2802"
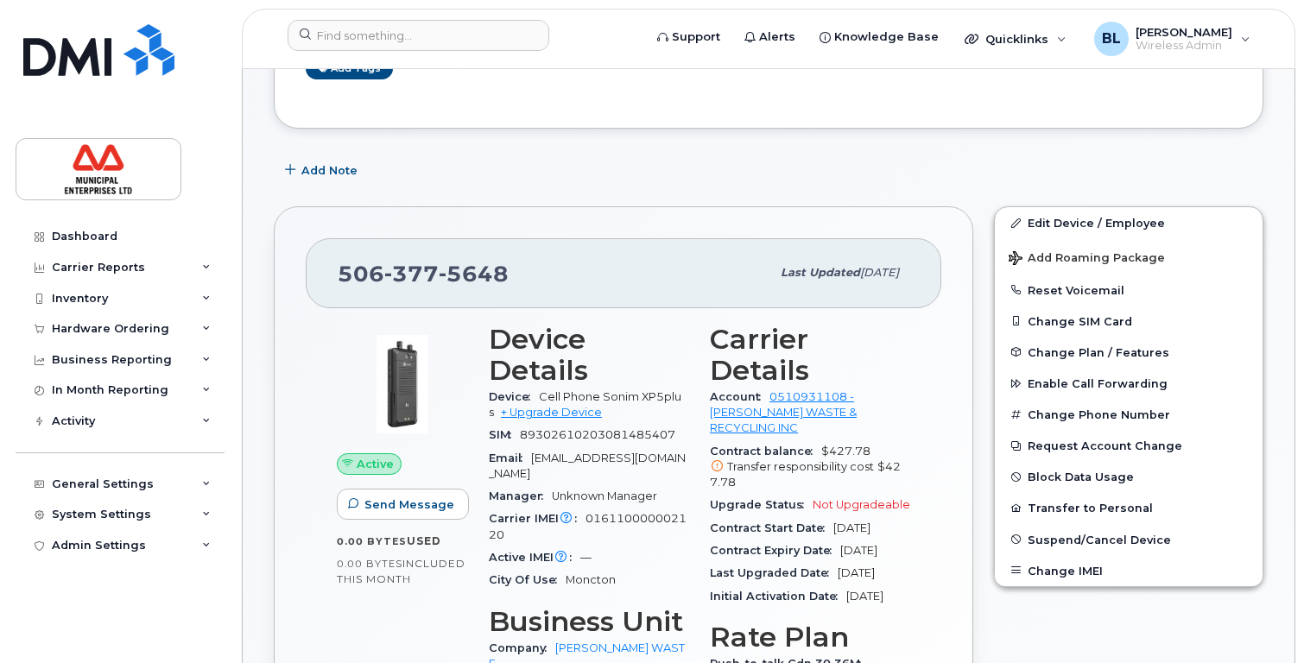
scroll to position [492, 0]
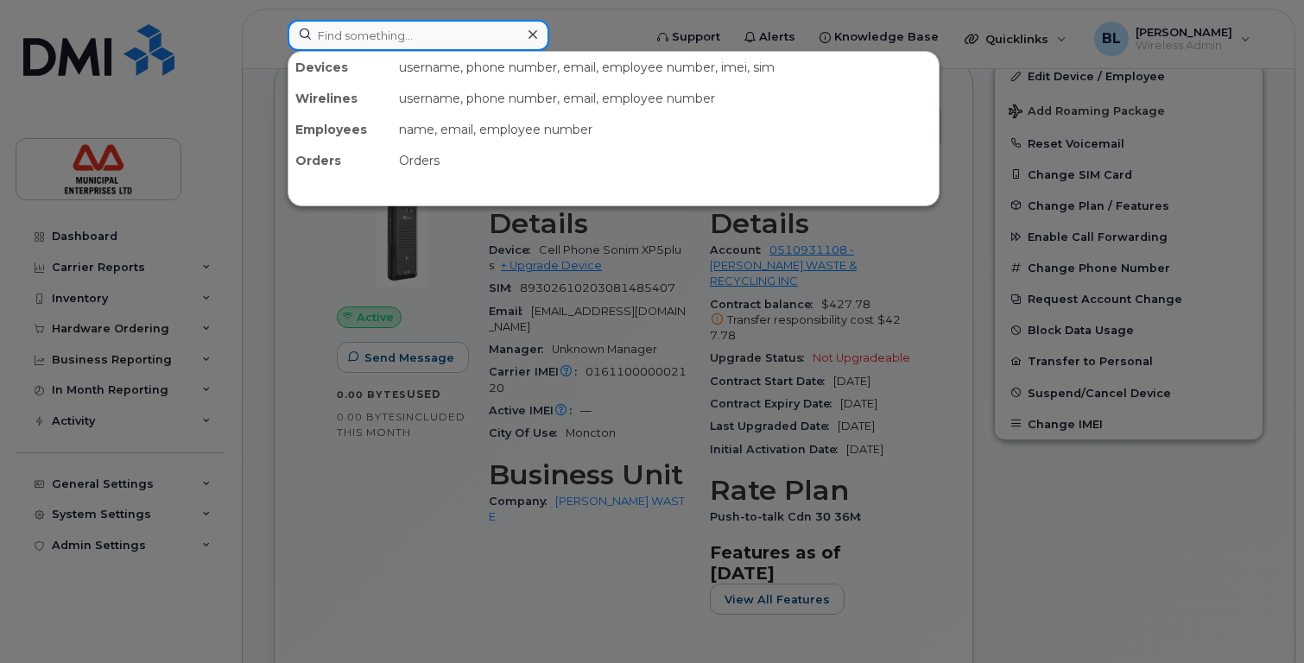
click at [409, 34] on input at bounding box center [419, 35] width 262 height 31
paste input "506-440-0114"
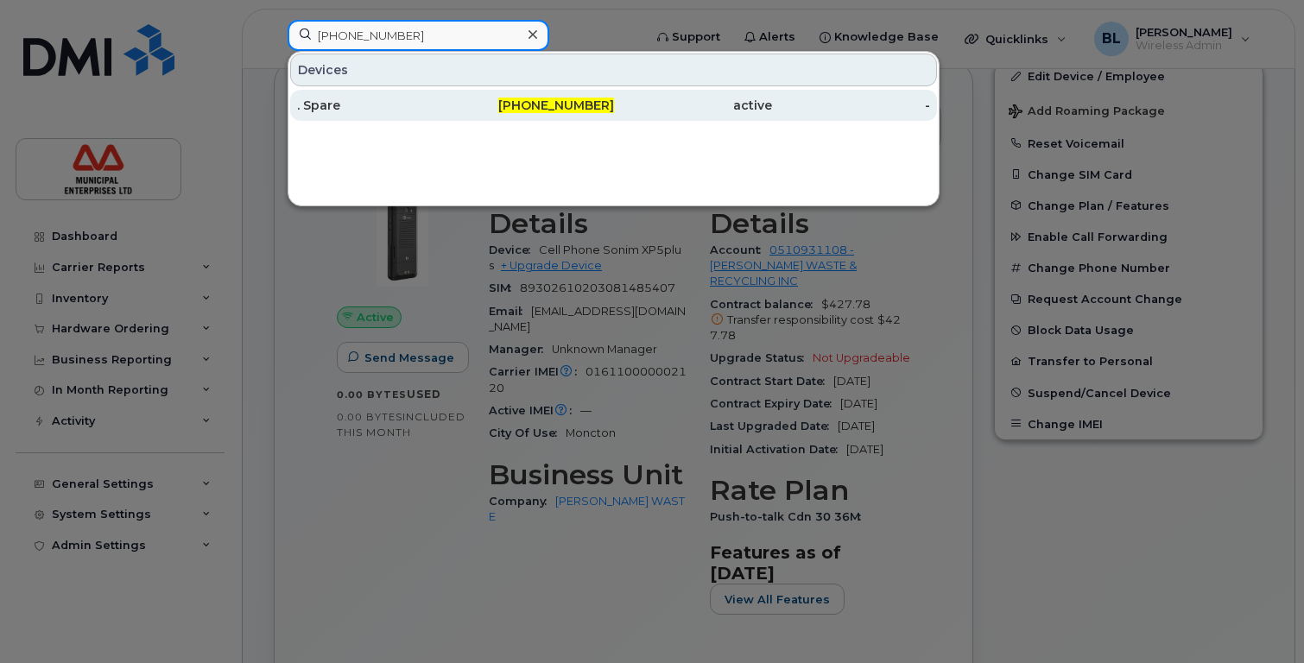
type input "506-440-0114"
click at [341, 107] on div ". Spare" at bounding box center [376, 105] width 158 height 17
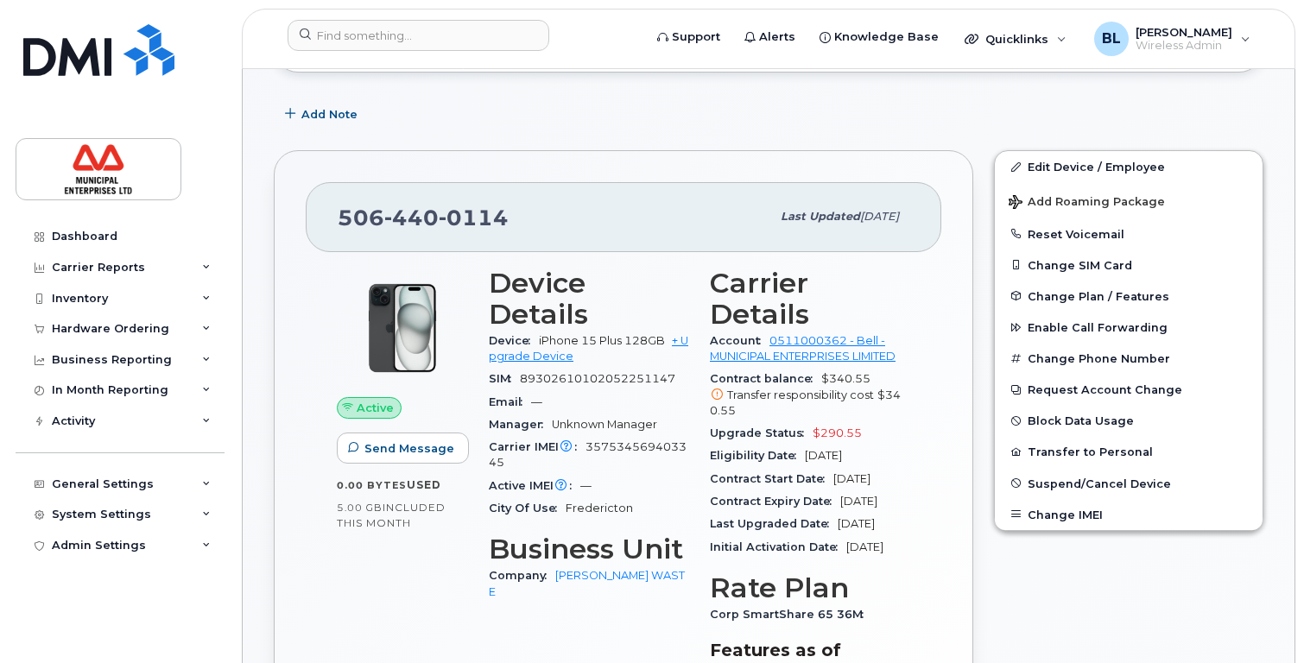
scroll to position [259, 0]
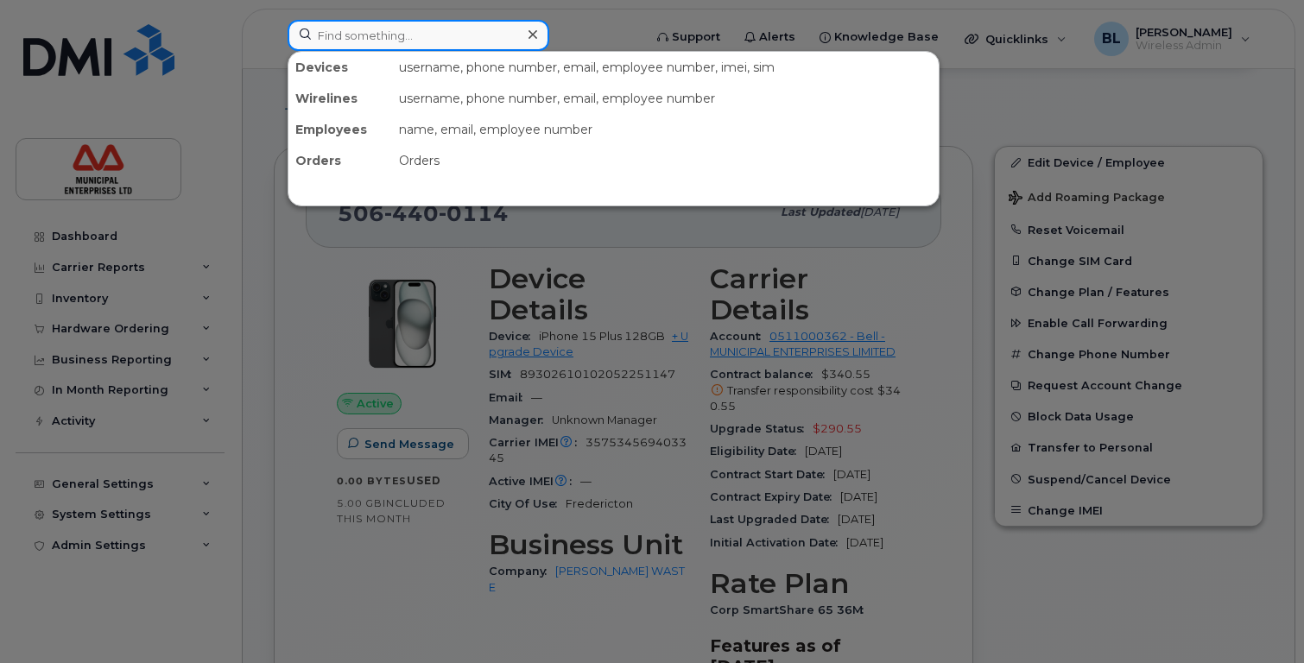
click at [399, 31] on input at bounding box center [419, 35] width 262 height 31
paste input "[PHONE_NUMBER]"
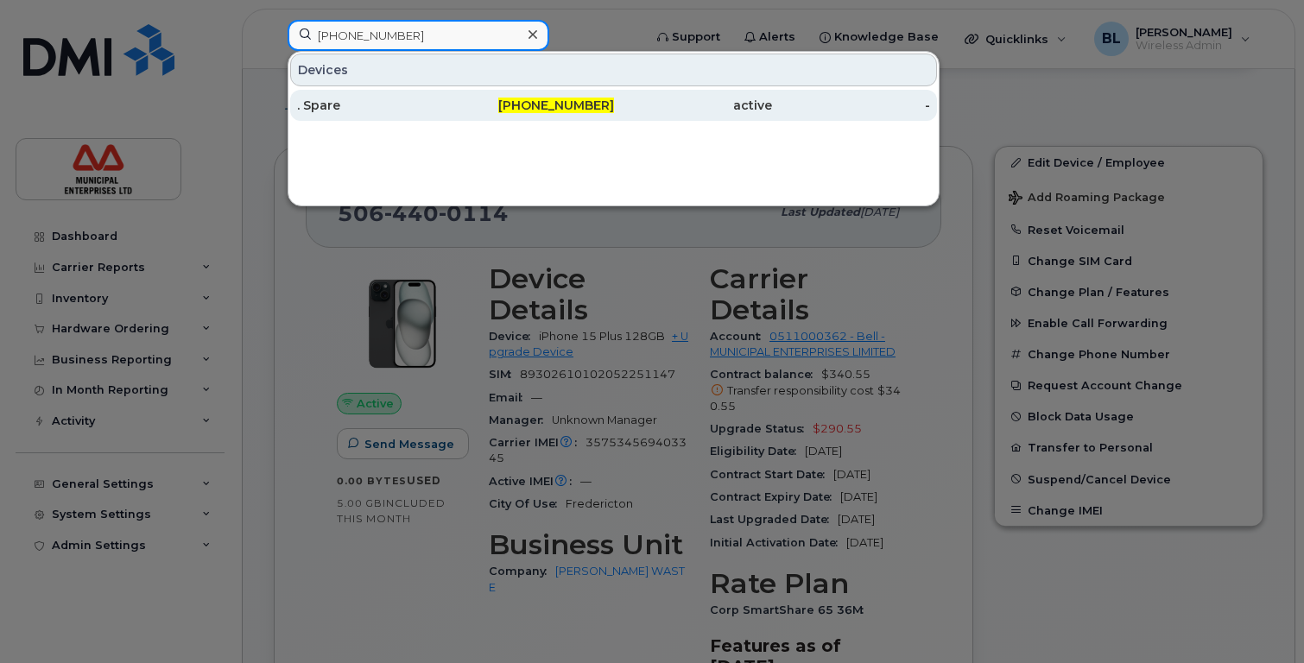
type input "[PHONE_NUMBER]"
click at [351, 103] on div ". Spare" at bounding box center [376, 105] width 158 height 17
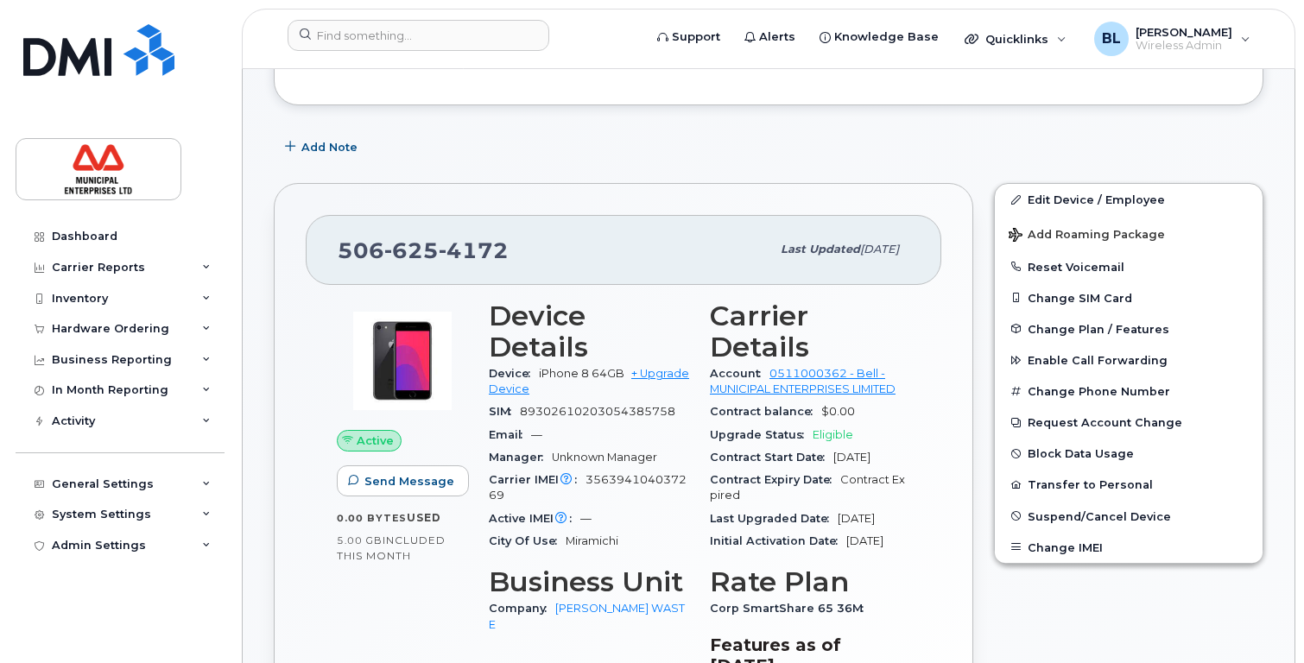
scroll to position [196, 0]
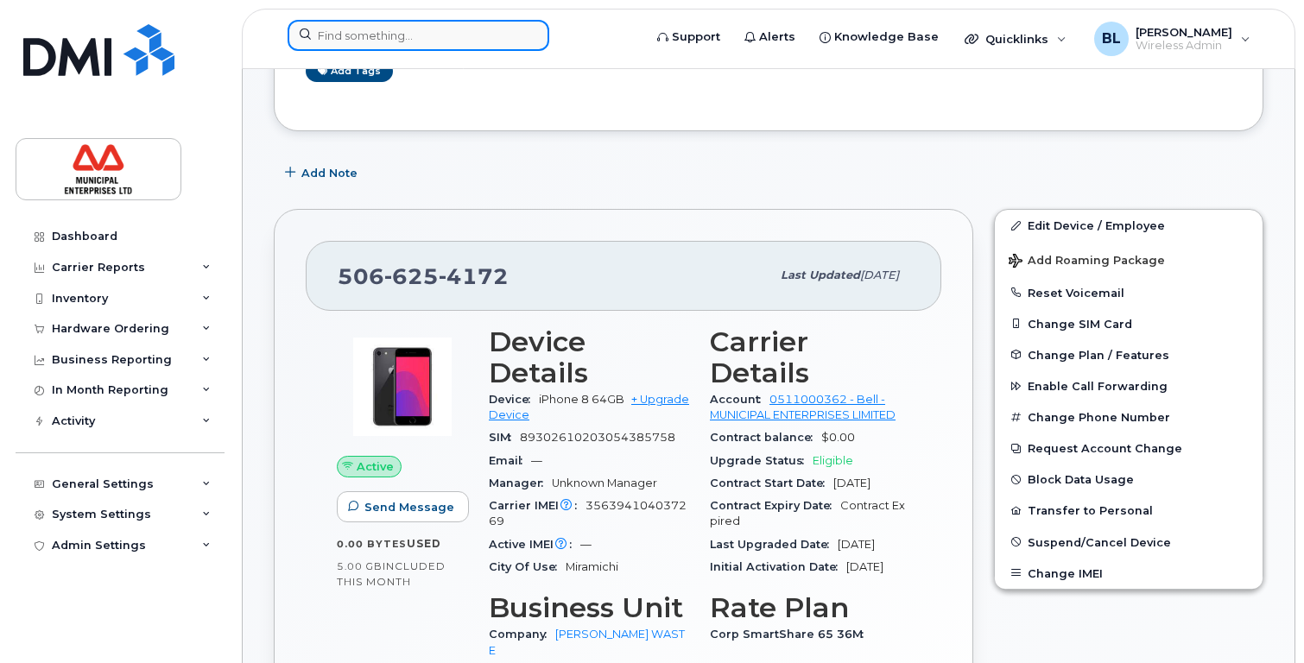
click at [420, 38] on input at bounding box center [419, 35] width 262 height 31
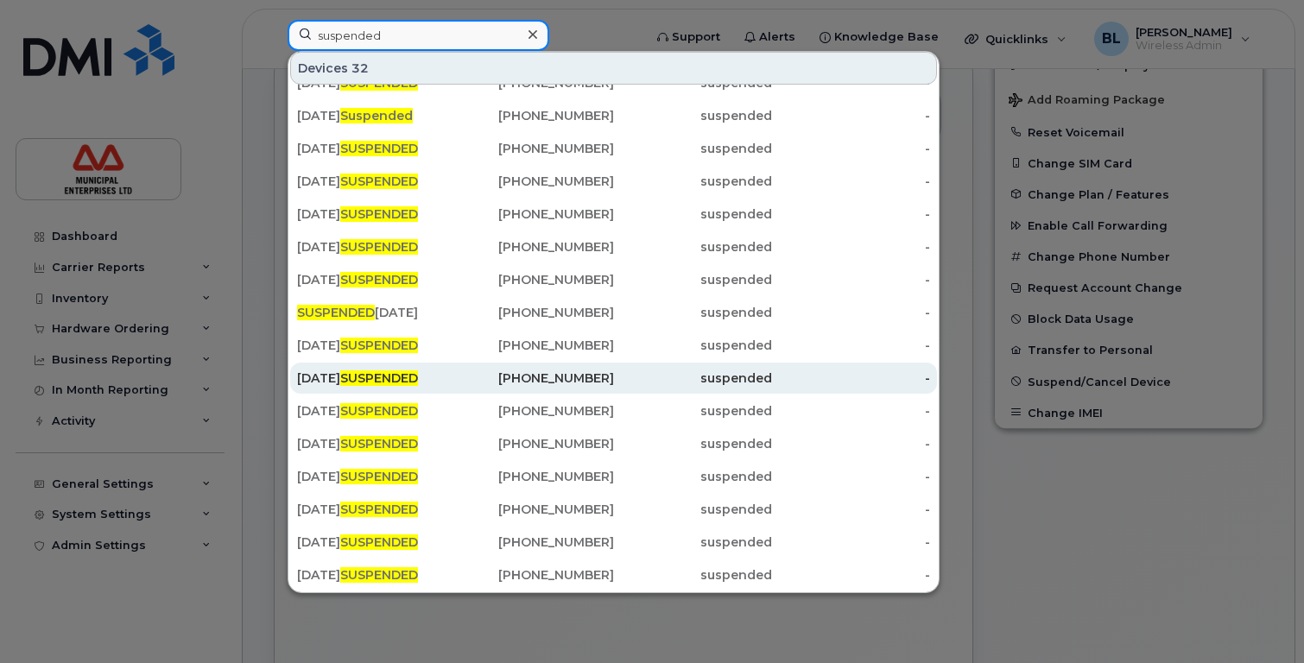
scroll to position [369, 0]
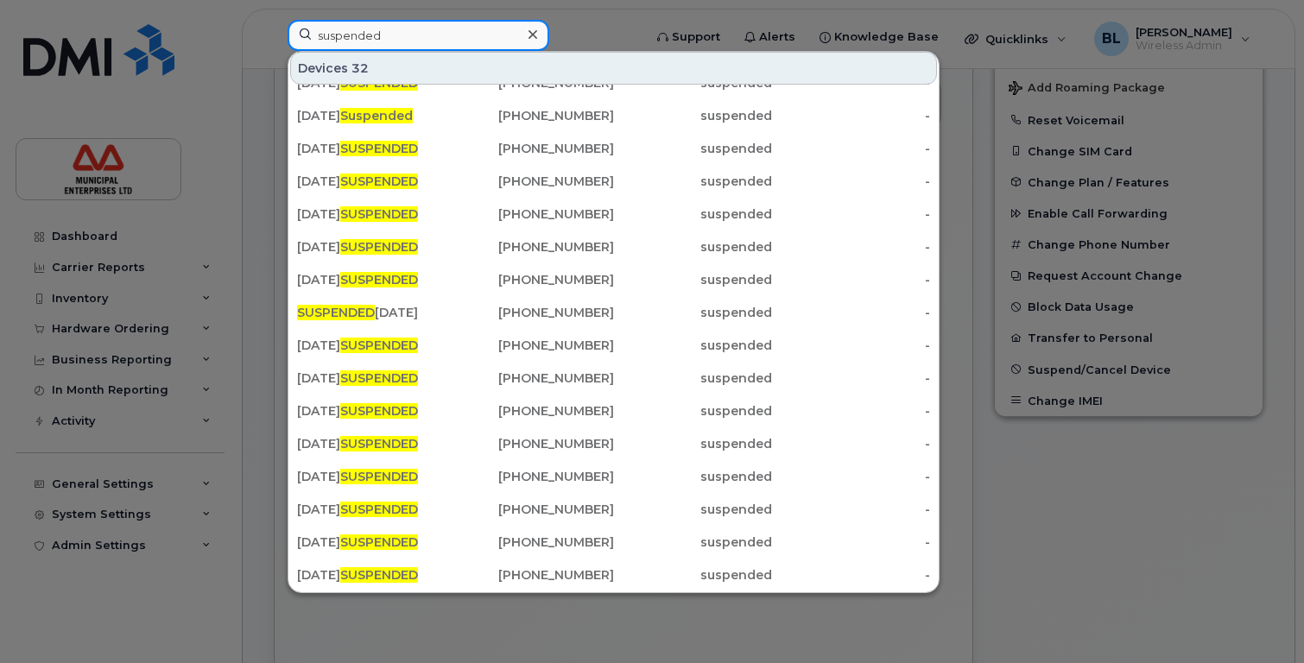
drag, startPoint x: 401, startPoint y: 39, endPoint x: 187, endPoint y: 35, distance: 214.2
click at [274, 36] on div "suspended Devices 32 [DATE] SUSPENDED [PHONE_NUMBER] active - [DATE] SUSPENDED …" at bounding box center [459, 39] width 371 height 38
paste input "[PHONE_NUMBER]"
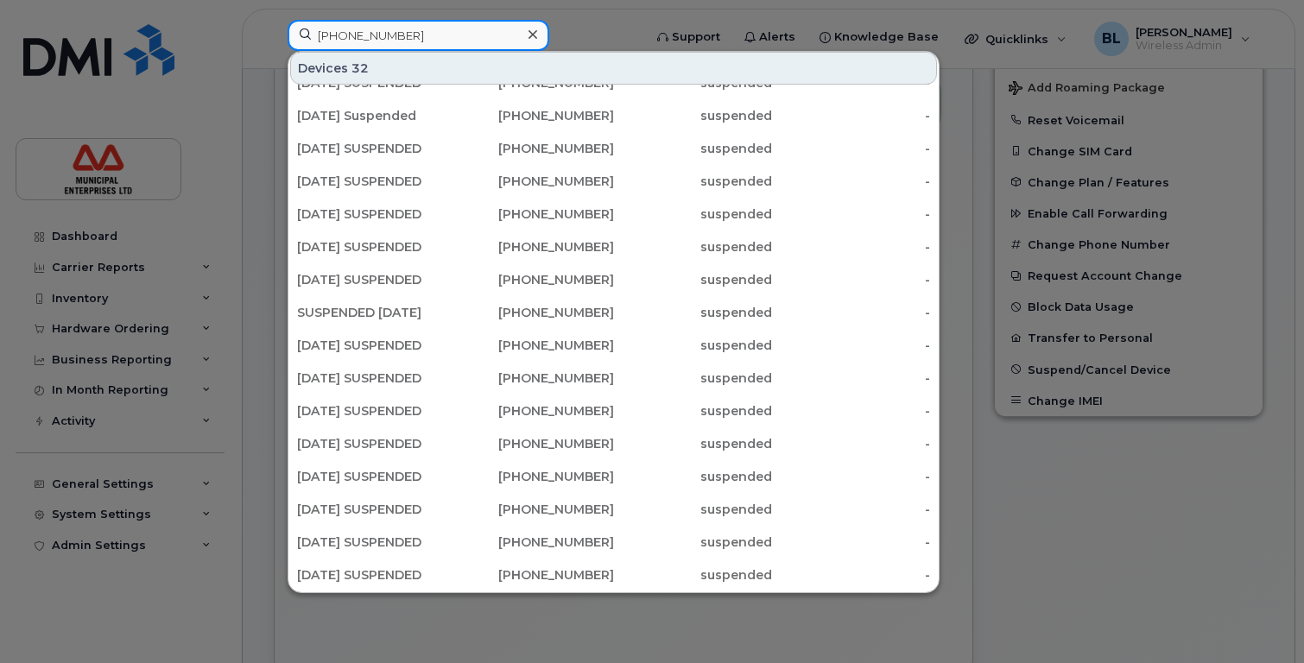
scroll to position [0, 0]
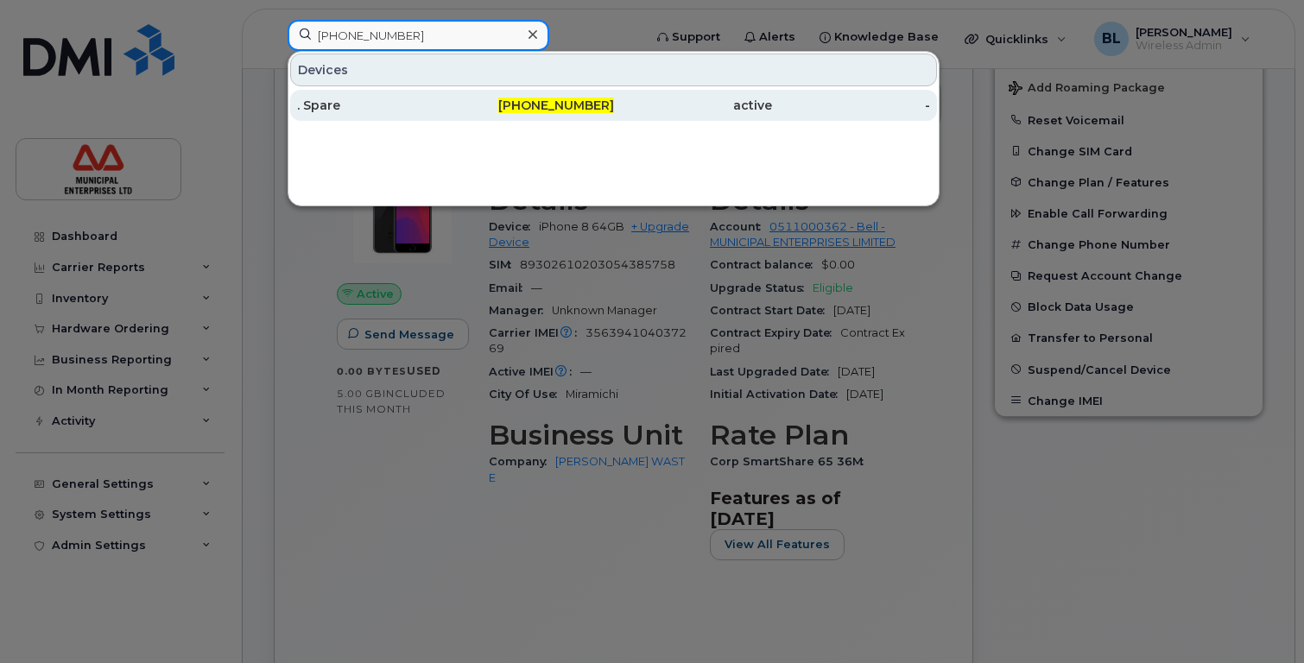
type input "[PHONE_NUMBER]"
click at [346, 104] on div ". Spare" at bounding box center [376, 105] width 158 height 17
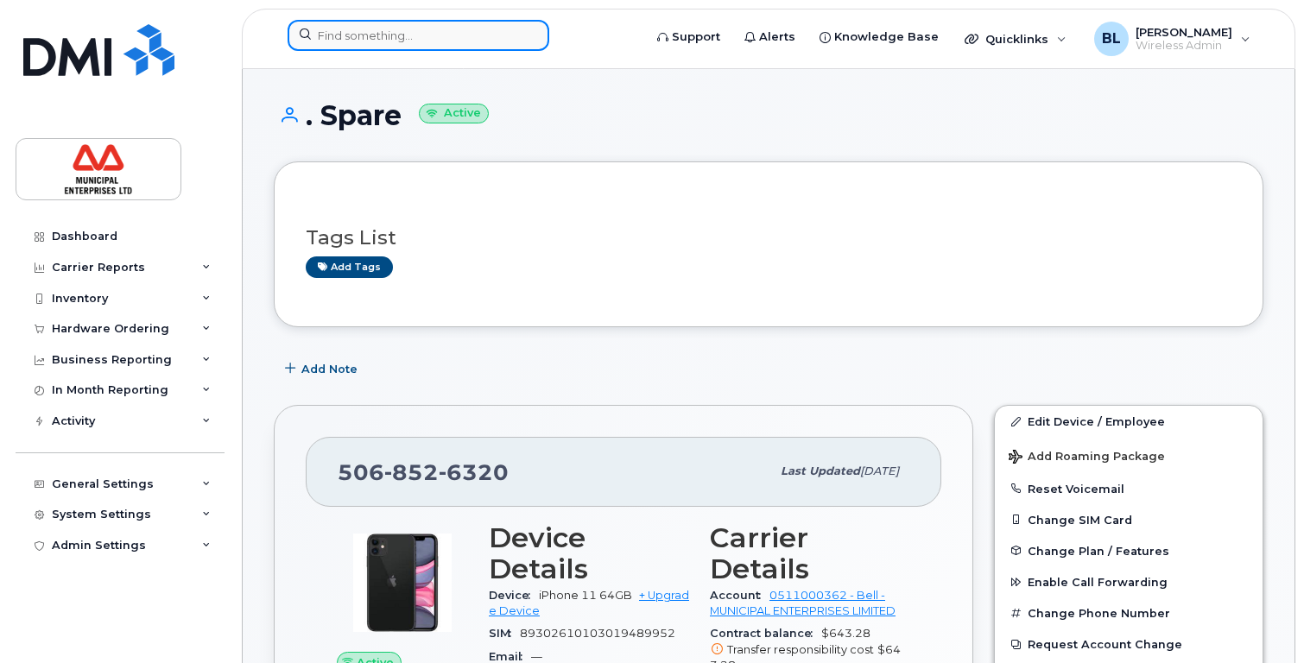
click at [372, 38] on input at bounding box center [419, 35] width 262 height 31
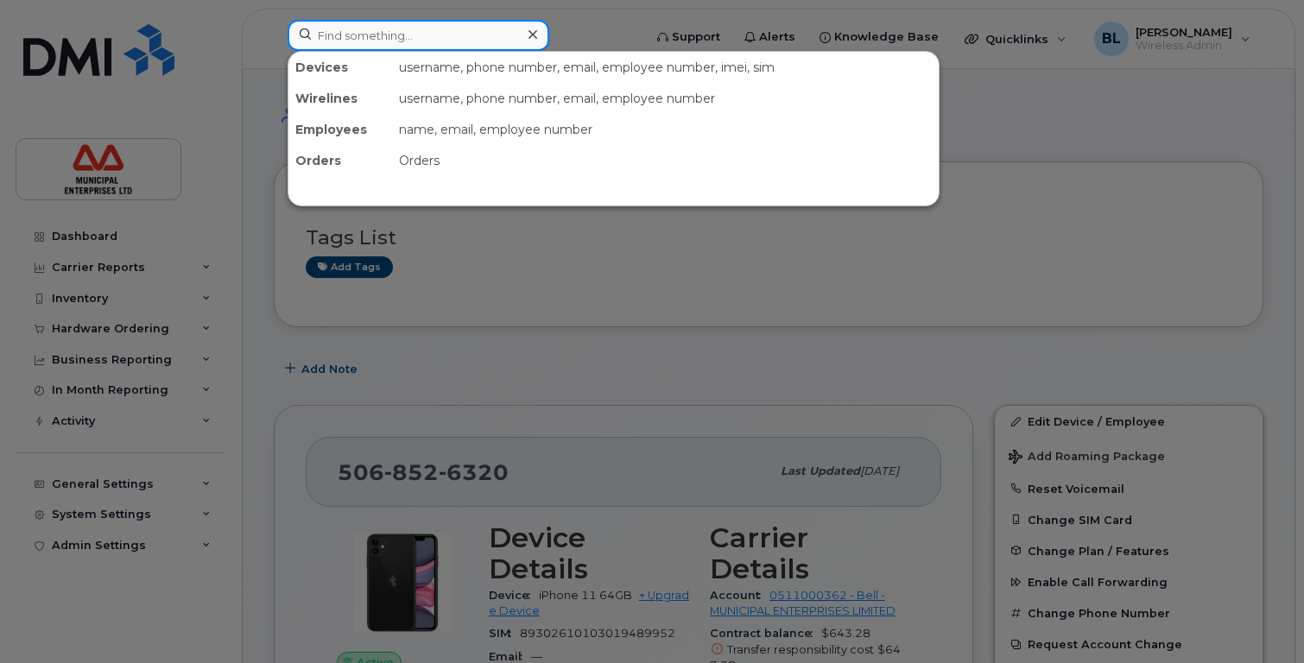
paste input "[PHONE_NUMBER]"
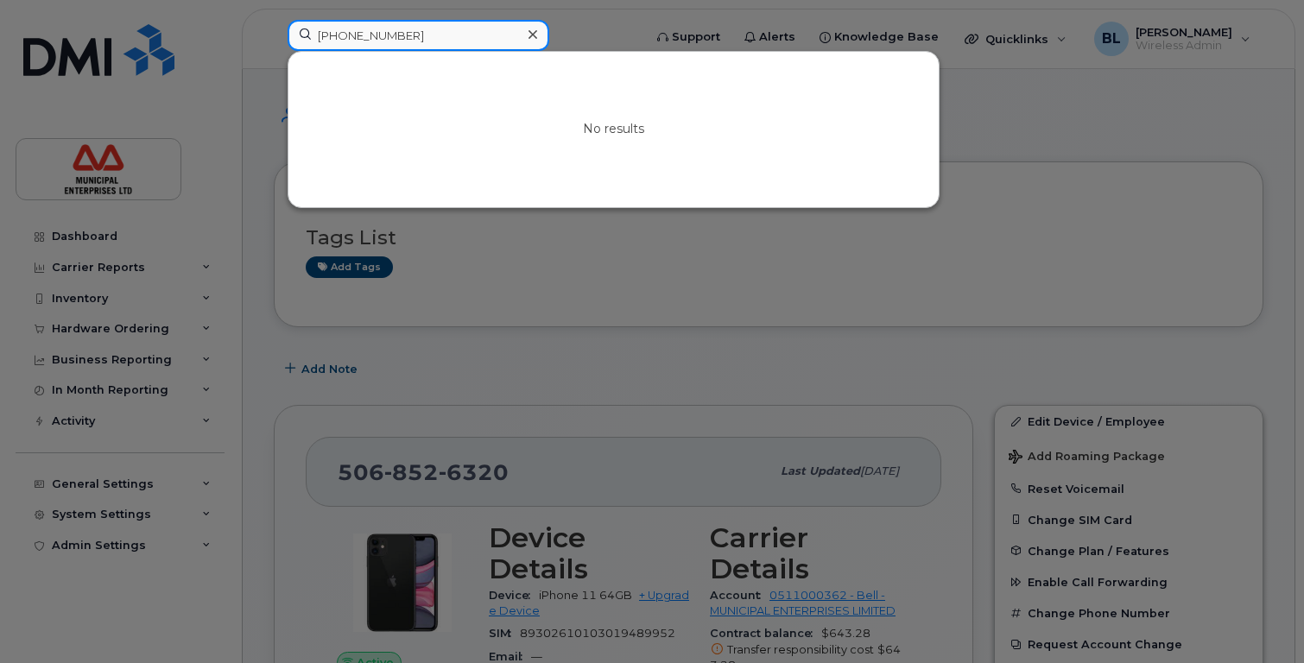
drag, startPoint x: 343, startPoint y: 39, endPoint x: 262, endPoint y: 39, distance: 81.2
click at [274, 39] on div "[PHONE_NUMBER] No results" at bounding box center [459, 39] width 371 height 38
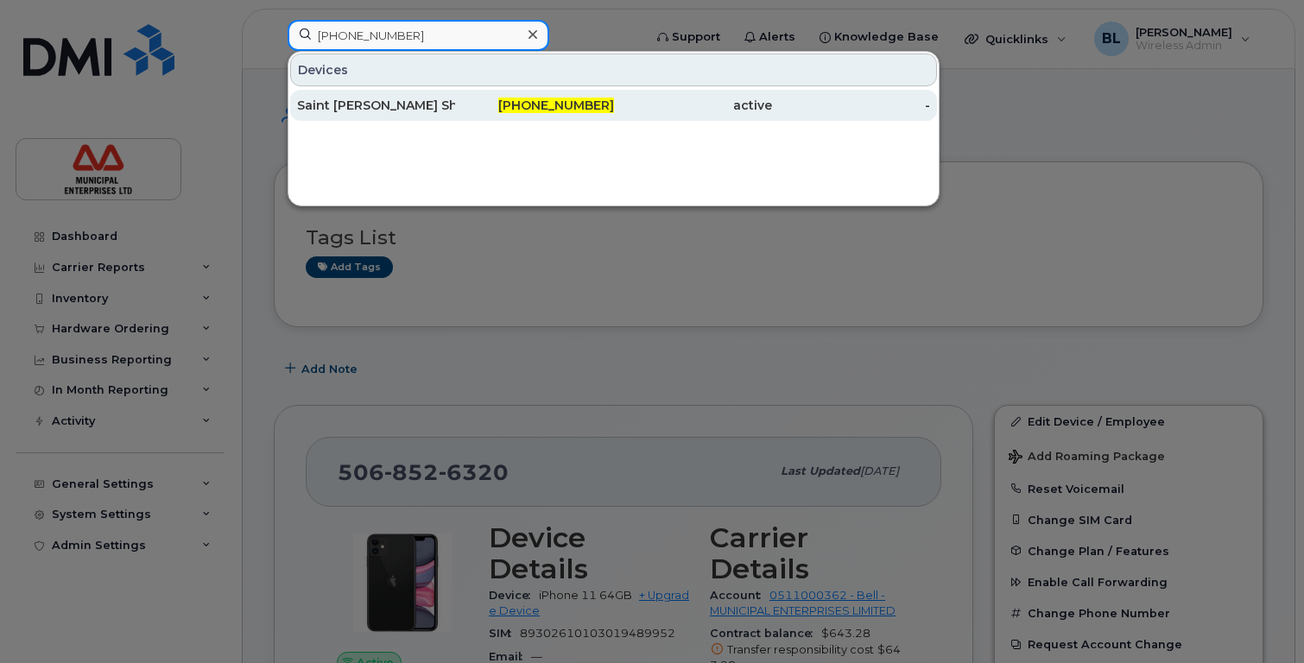
type input "[PHONE_NUMBER]"
click at [390, 111] on div "Saint [PERSON_NAME] Shop Phone" at bounding box center [376, 105] width 158 height 17
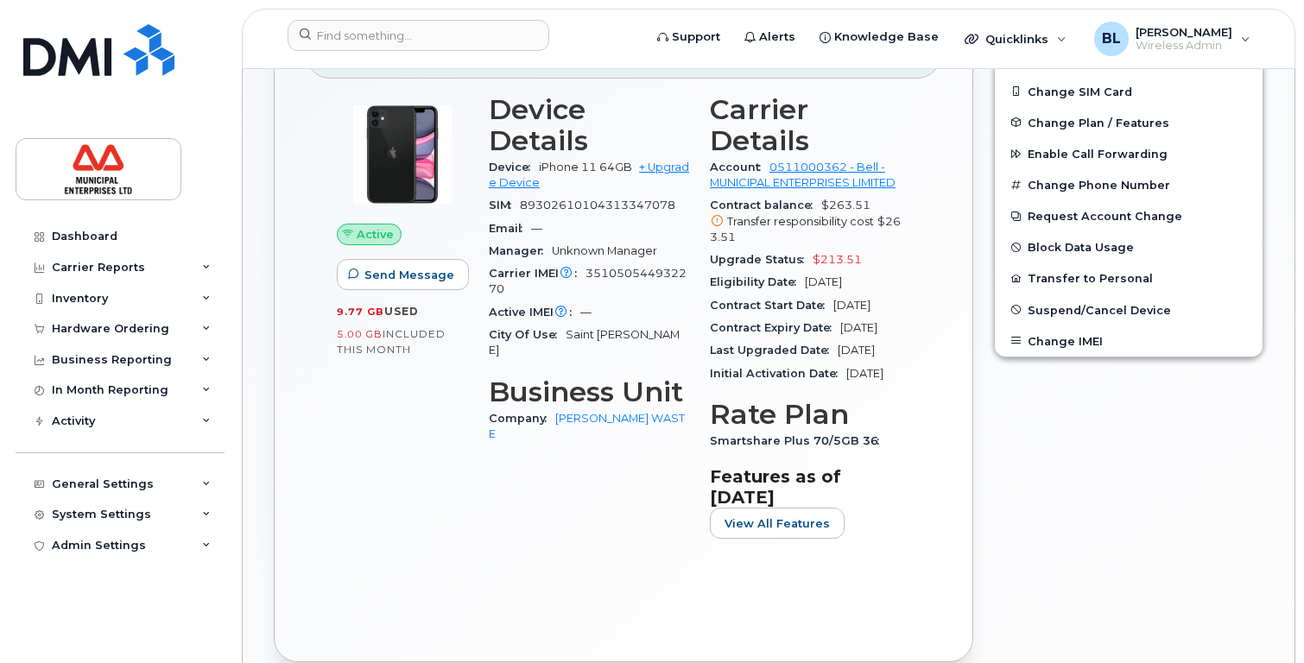
scroll to position [432, 0]
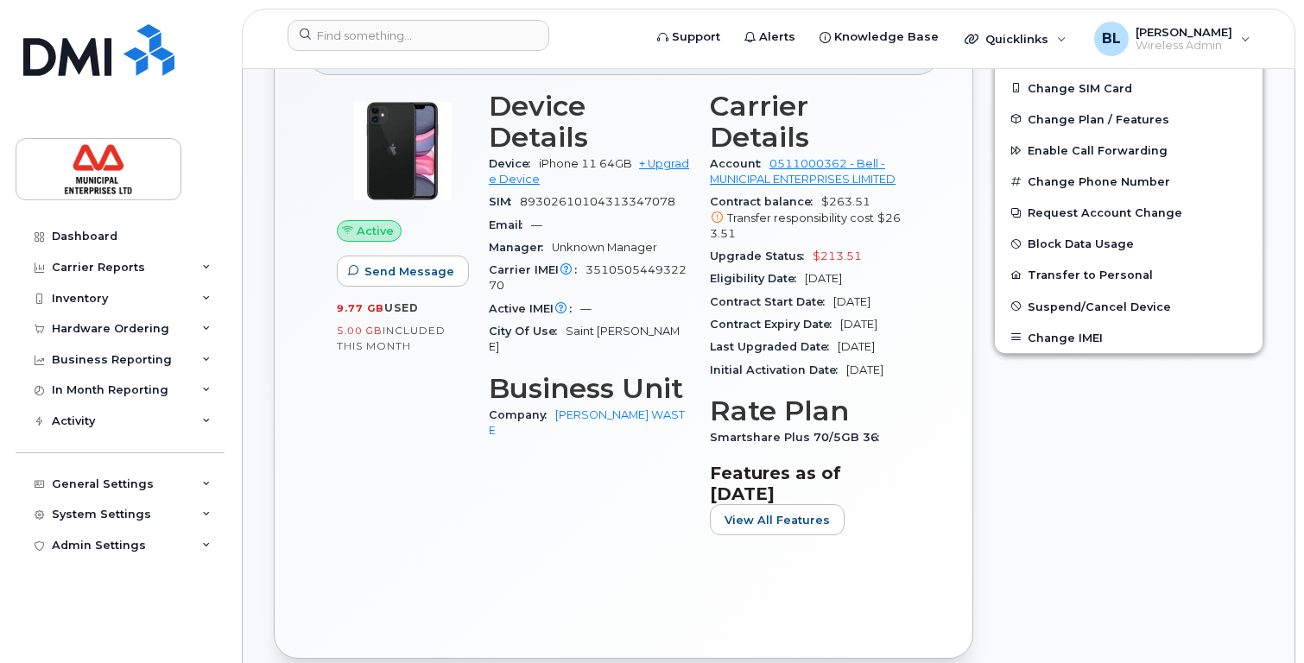
drag, startPoint x: 723, startPoint y: 379, endPoint x: 841, endPoint y: 359, distance: 120.0
click at [841, 358] on div "Last Upgraded Date Sep 06, 2023" at bounding box center [810, 347] width 200 height 22
click at [364, 471] on div "Active Send Message 9.77 GB  used 5.00 GB  included this month" at bounding box center [402, 319] width 152 height 479
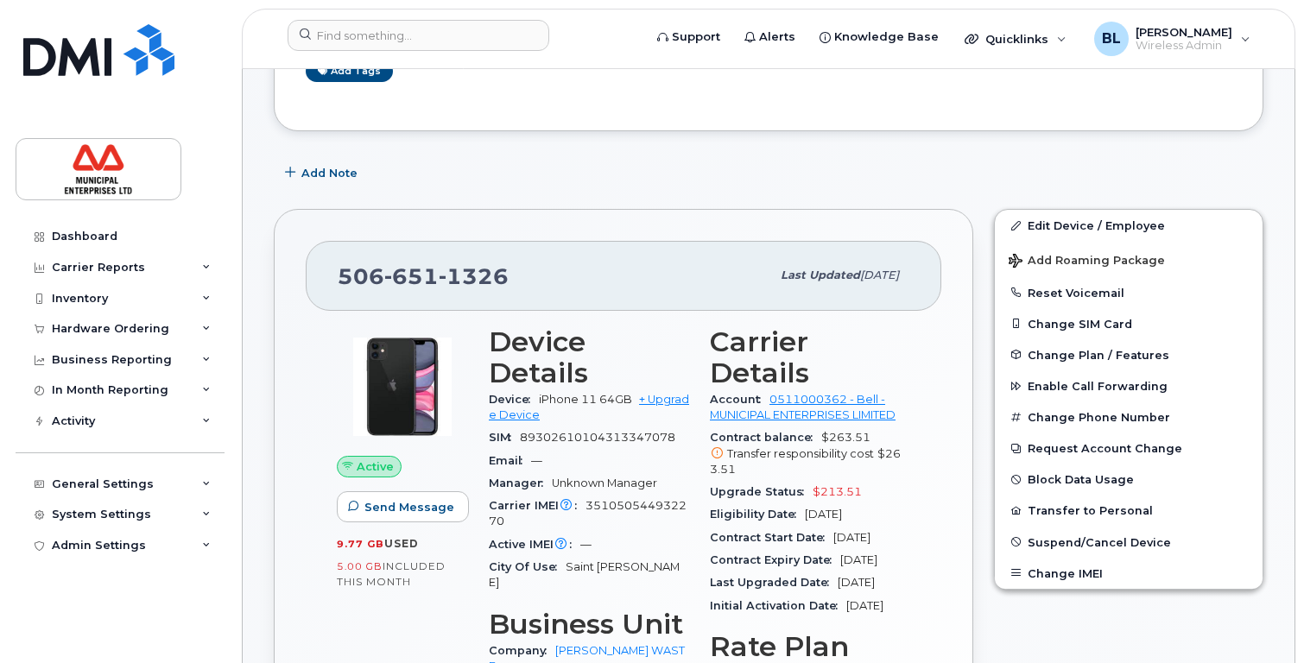
scroll to position [259, 0]
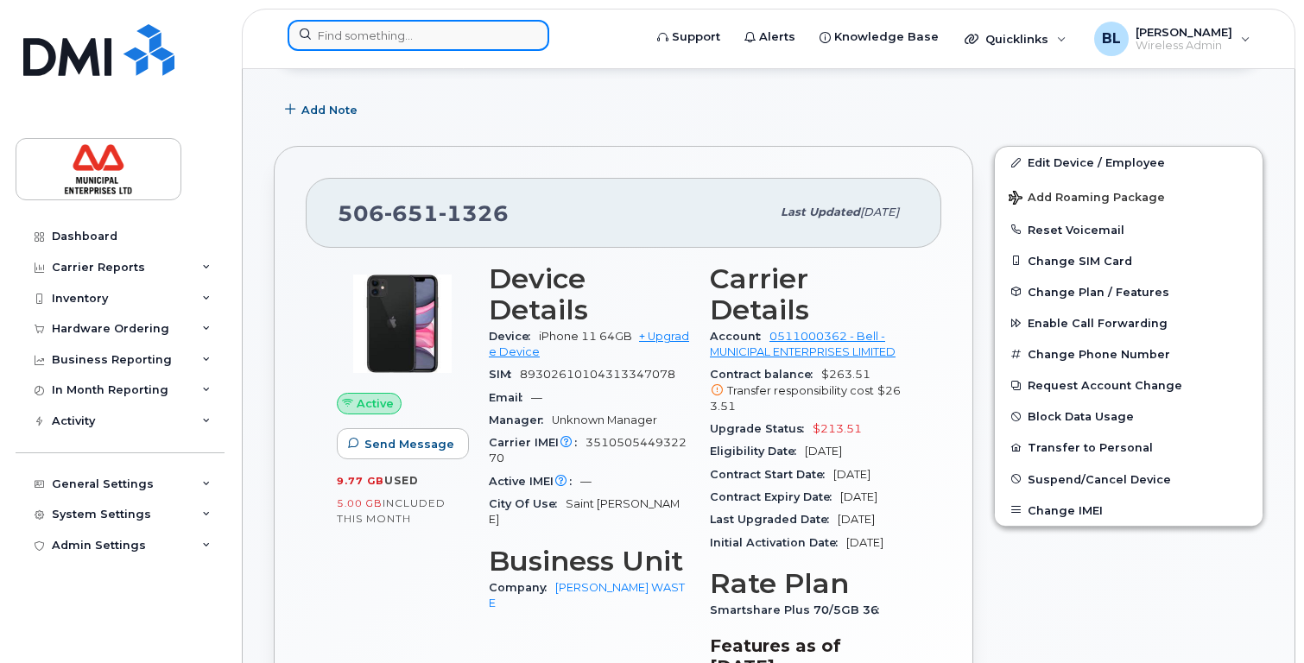
click at [485, 37] on input at bounding box center [419, 35] width 262 height 31
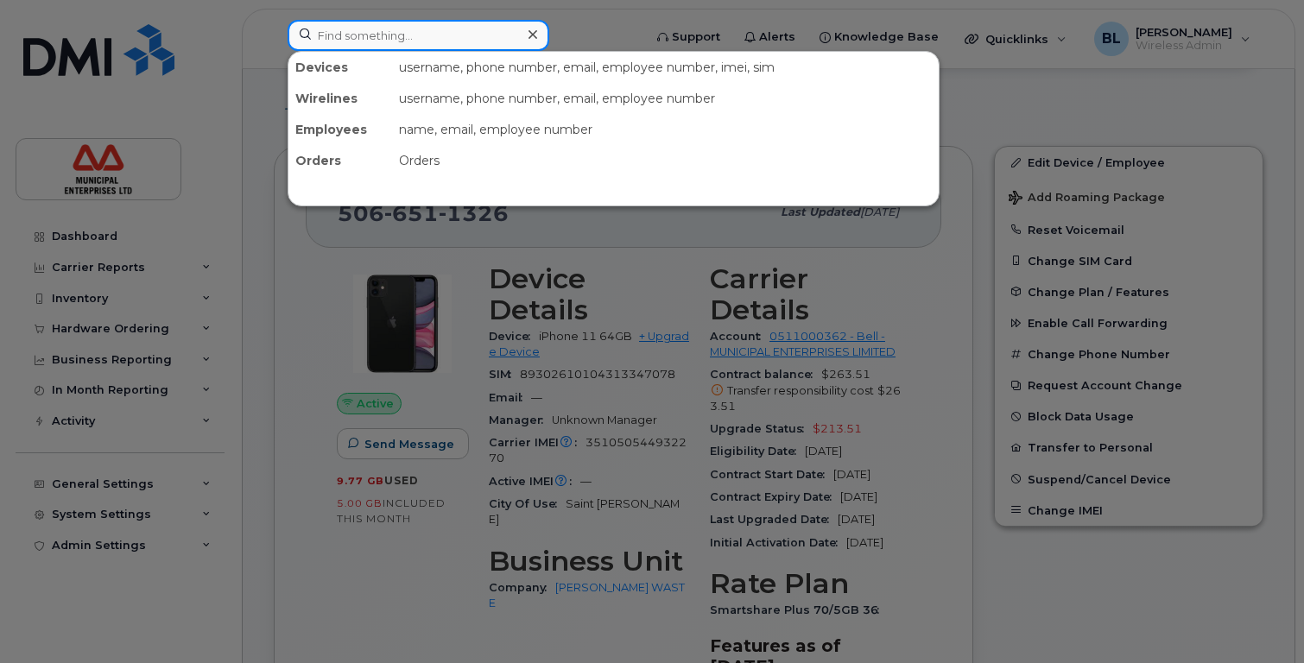
paste input "782-640-4950"
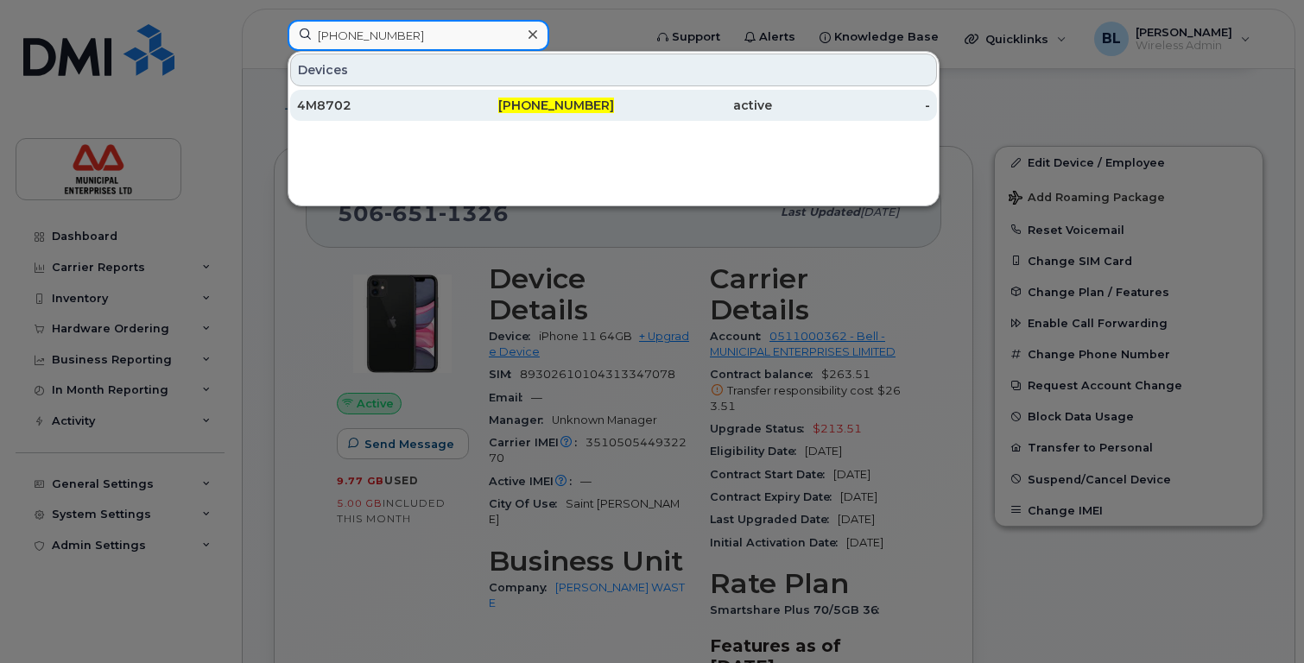
type input "782-640-4950"
click at [467, 117] on div "782-640-4950" at bounding box center [534, 105] width 158 height 31
click at [470, 108] on div "782-640-4950" at bounding box center [534, 105] width 158 height 17
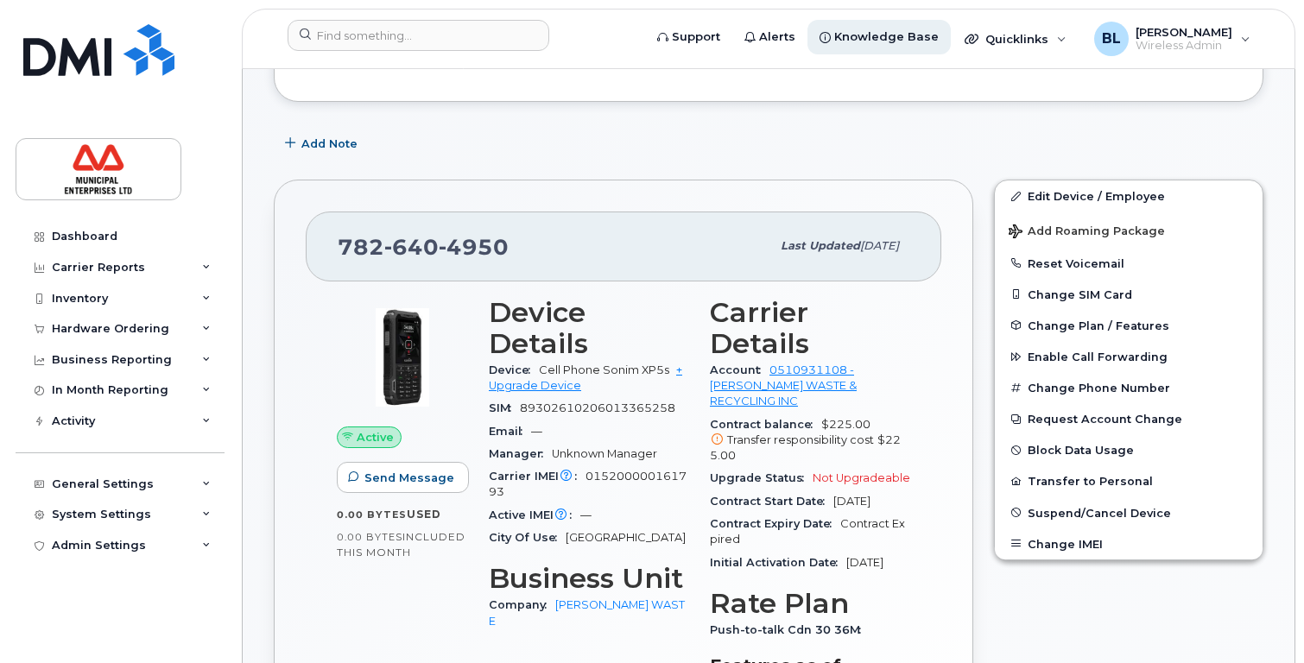
scroll to position [173, 0]
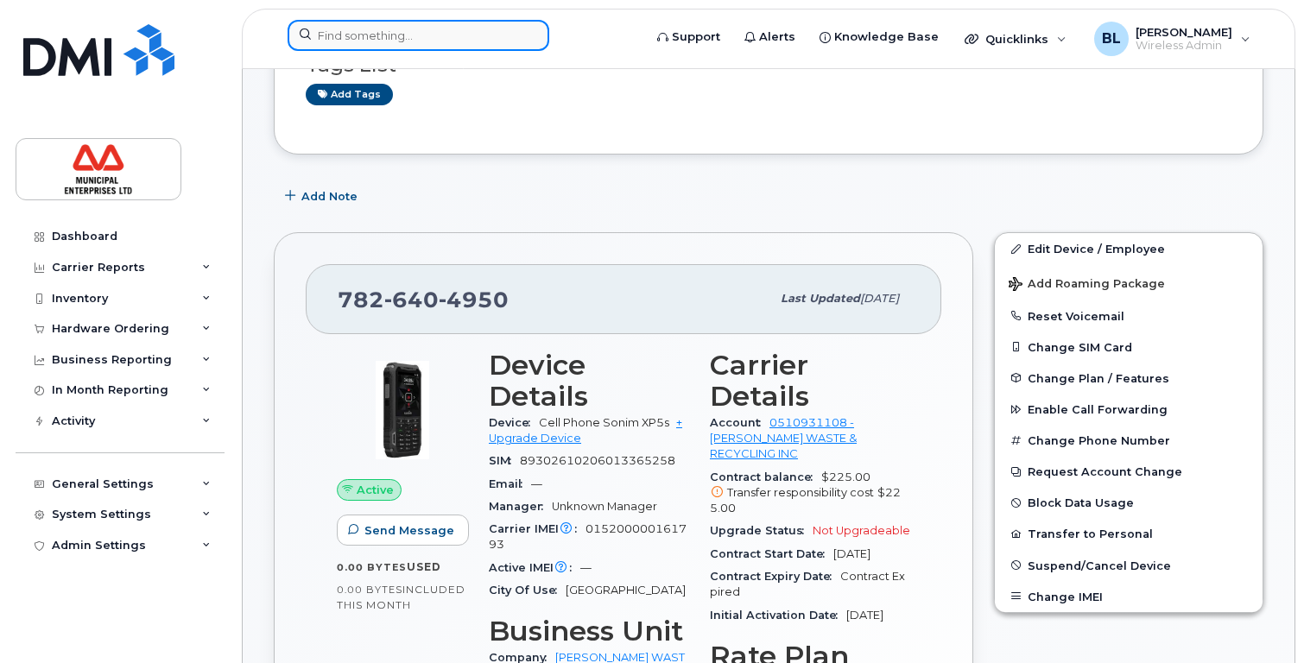
click at [432, 34] on input at bounding box center [419, 35] width 262 height 31
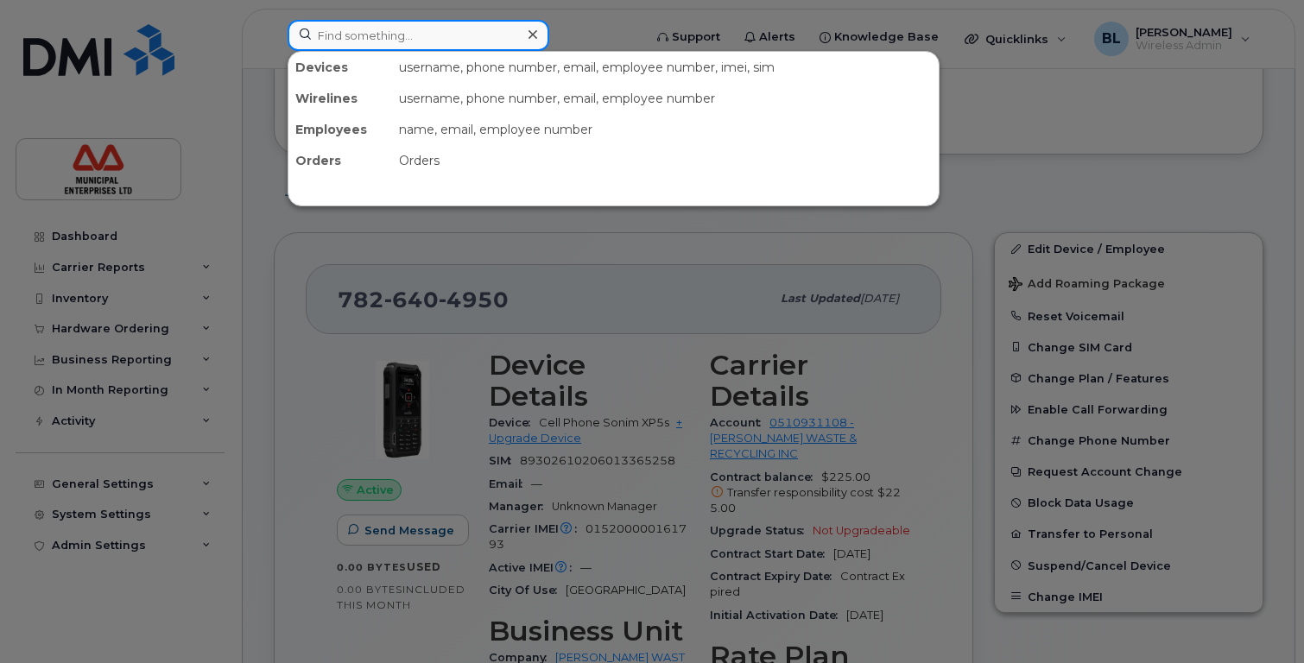
paste input "506-269-5077"
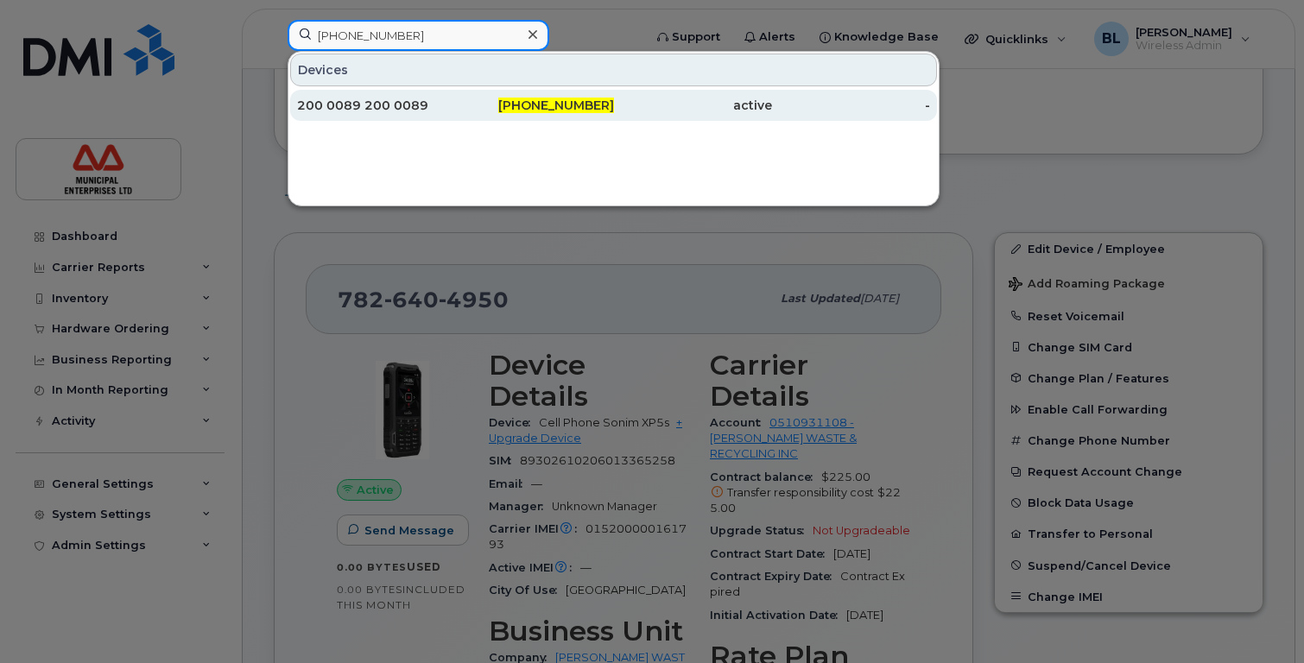
type input "506-269-5077"
click at [380, 105] on div "200 0089 200 0089" at bounding box center [376, 105] width 158 height 17
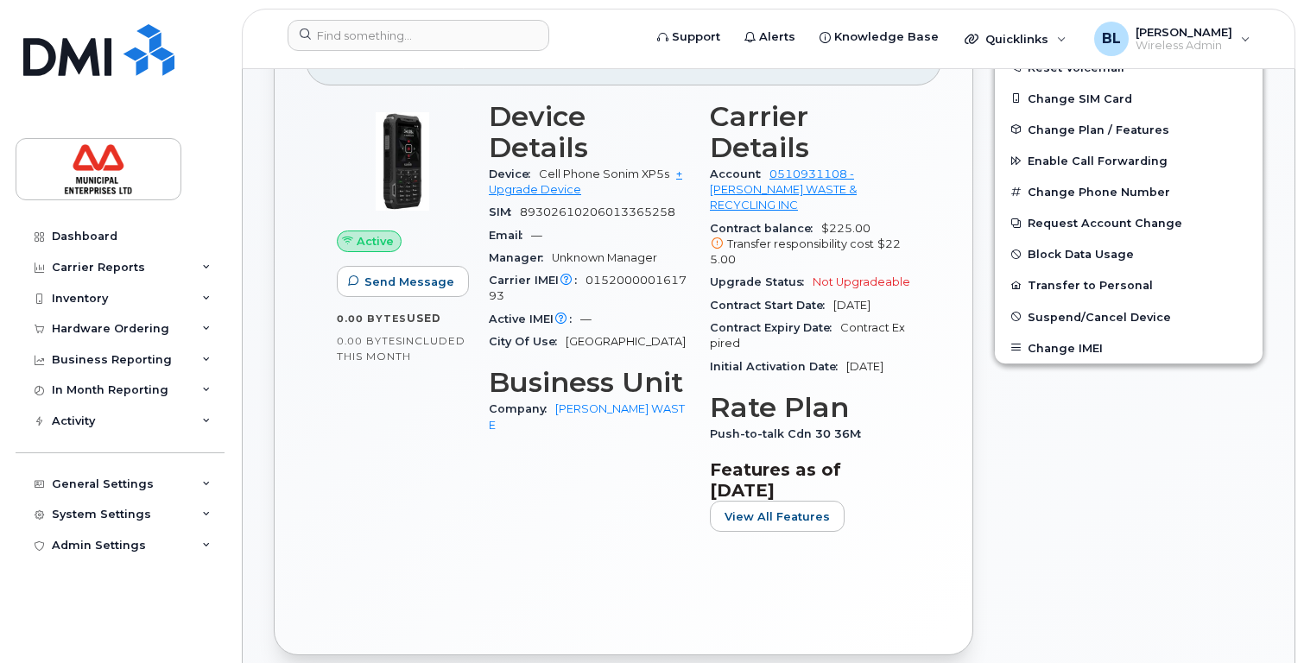
scroll to position [86, 0]
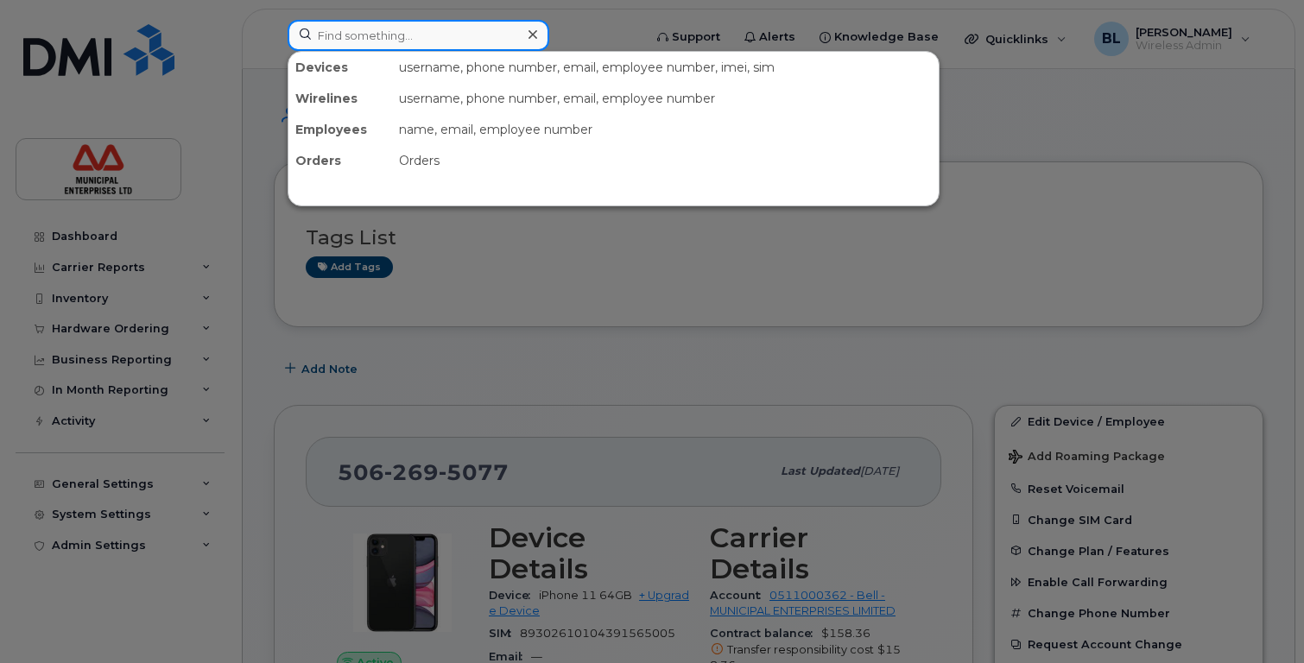
click at [466, 32] on input at bounding box center [419, 35] width 262 height 31
paste input "506-343-2802"
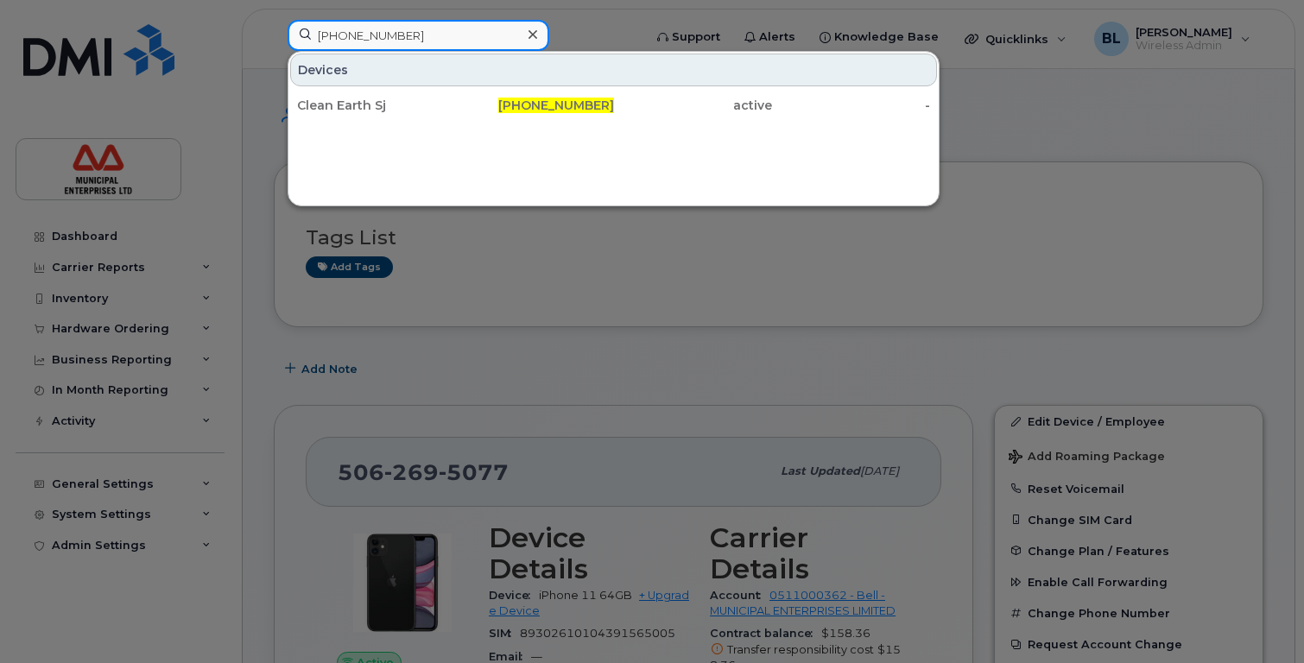
type input "506-343-2802"
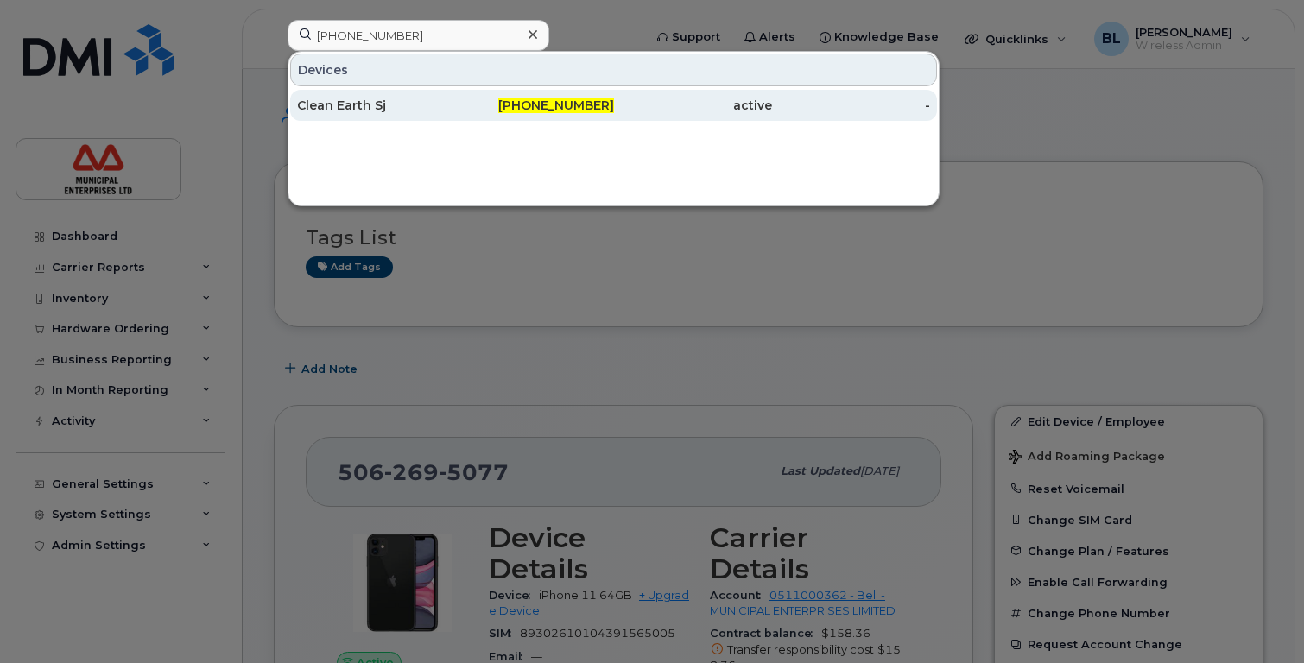
drag, startPoint x: 356, startPoint y: 95, endPoint x: 348, endPoint y: 100, distance: 9.3
click at [348, 100] on div "Clean Earth Sj" at bounding box center [376, 105] width 158 height 17
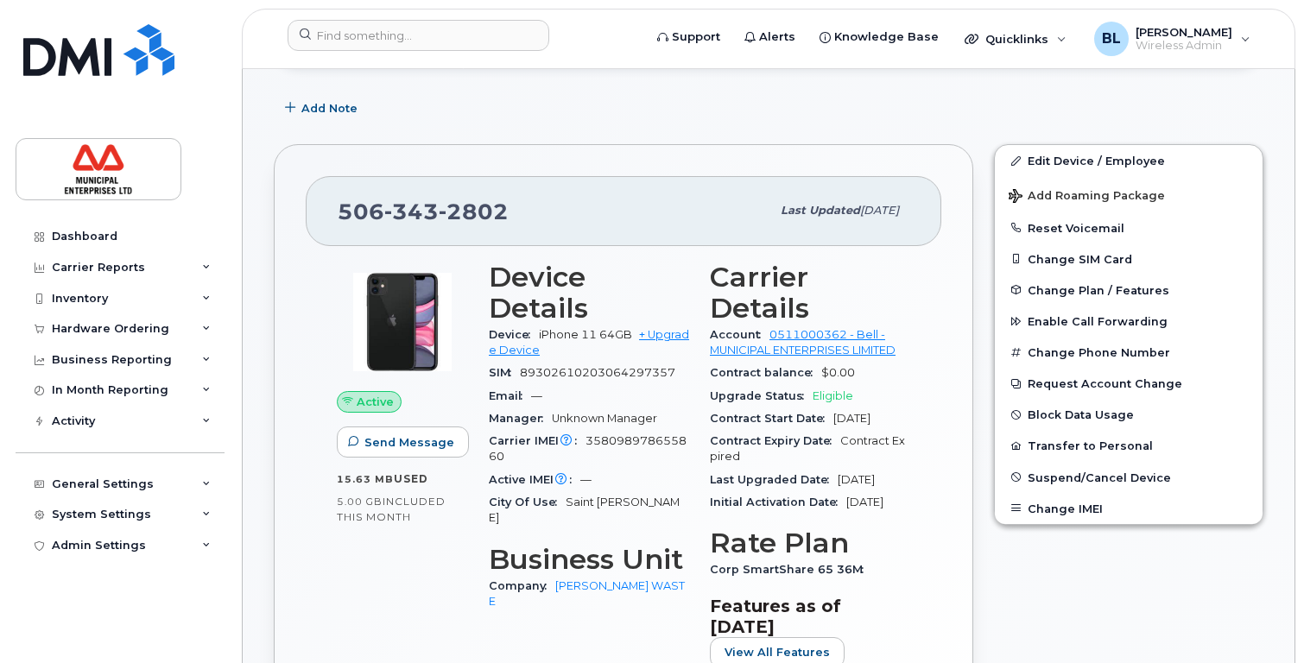
scroll to position [259, 0]
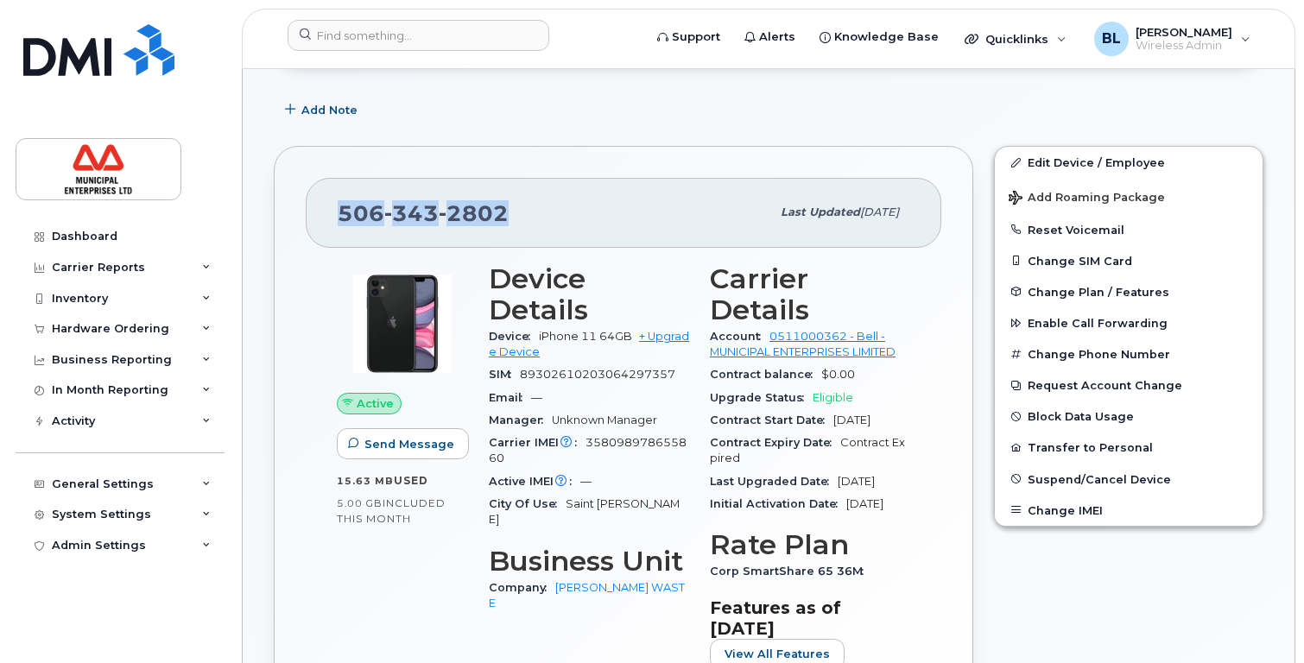
drag, startPoint x: 514, startPoint y: 208, endPoint x: 339, endPoint y: 212, distance: 175.4
click at [339, 212] on div "[PHONE_NUMBER]" at bounding box center [554, 212] width 433 height 36
copy span "[PHONE_NUMBER]"
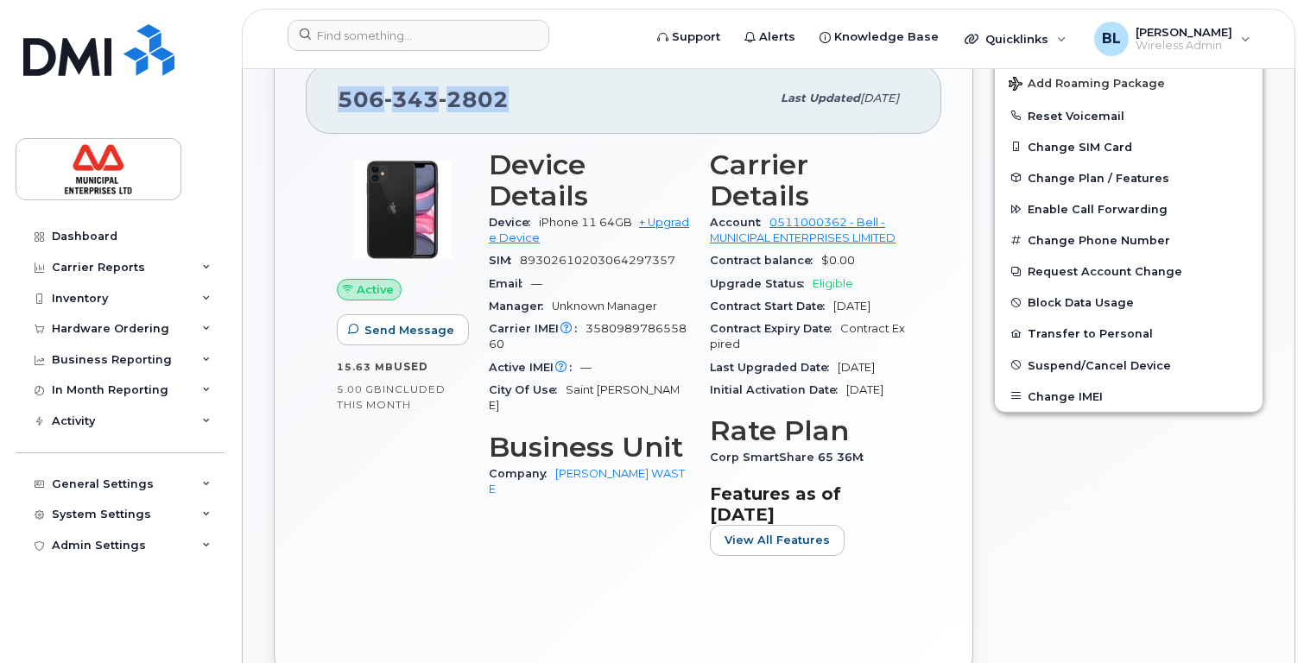
scroll to position [345, 0]
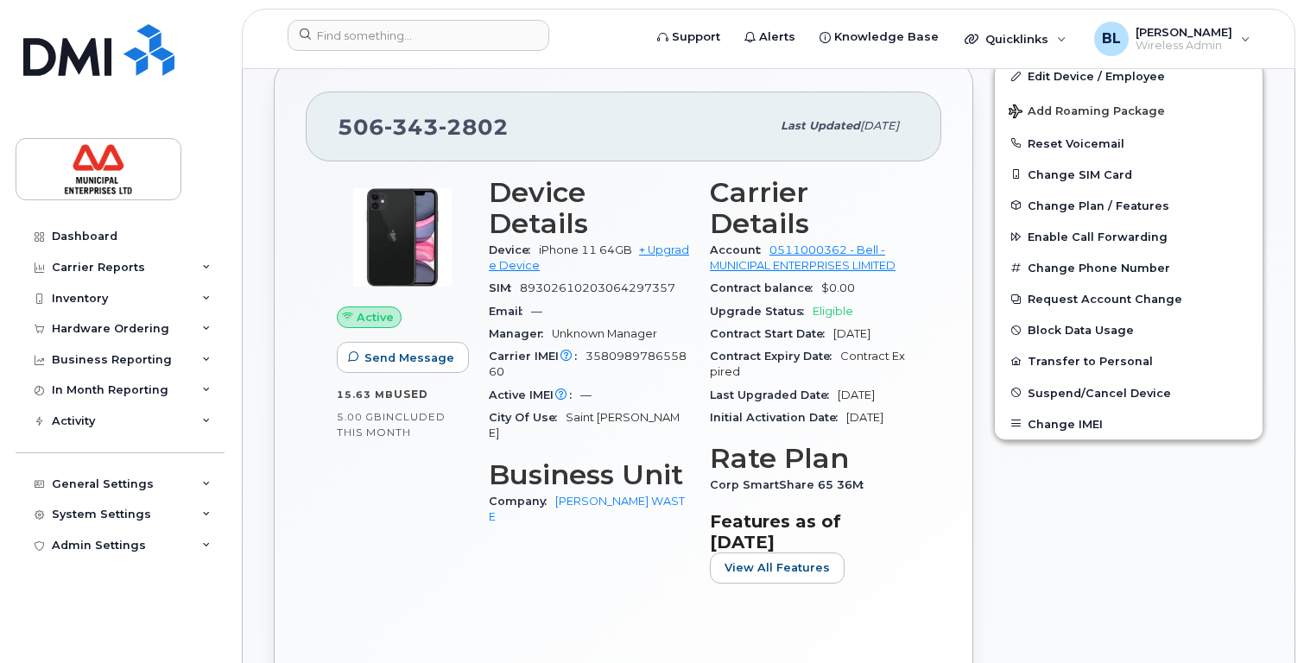
click at [521, 548] on div "Device Details Device iPhone 11 64GB + Upgrade Device SIM [TECHNICAL_ID] Email …" at bounding box center [589, 387] width 221 height 441
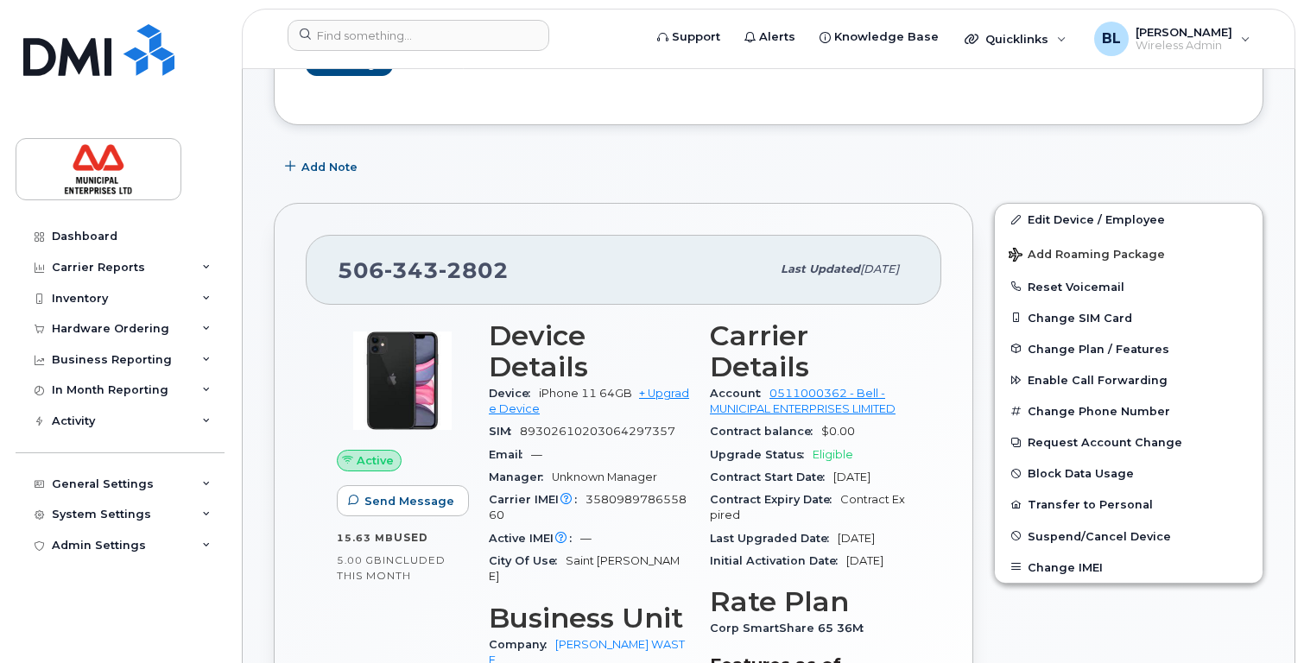
scroll to position [0, 0]
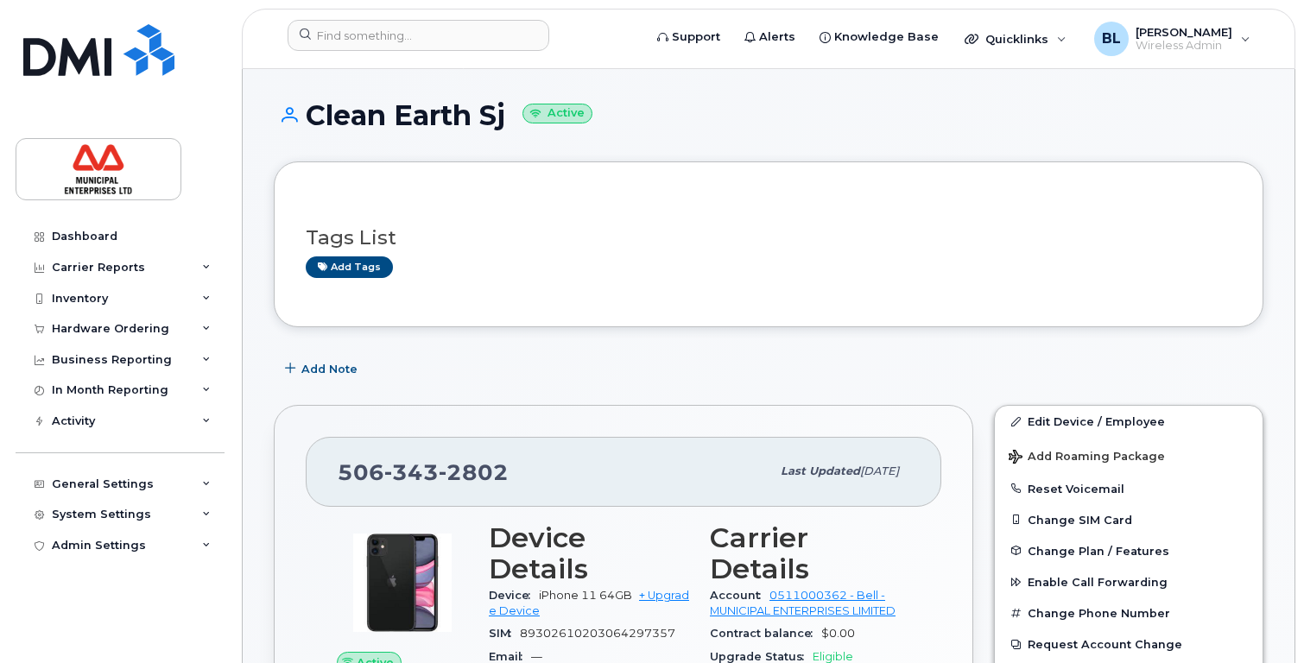
drag, startPoint x: 510, startPoint y: 118, endPoint x: 308, endPoint y: 121, distance: 202.1
click at [308, 121] on h1 "Clean Earth Sj Active" at bounding box center [769, 115] width 990 height 30
copy h1 "Clean Earth Sj"
